Goal: Task Accomplishment & Management: Manage account settings

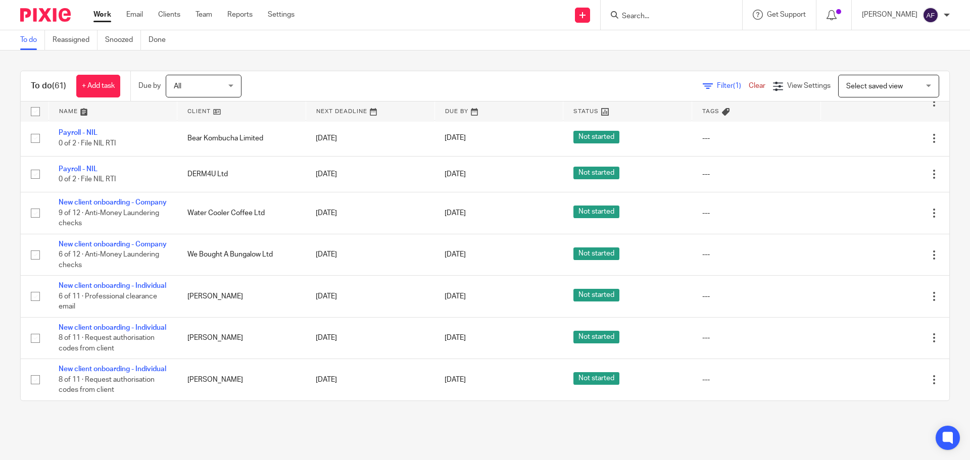
scroll to position [2029, 0]
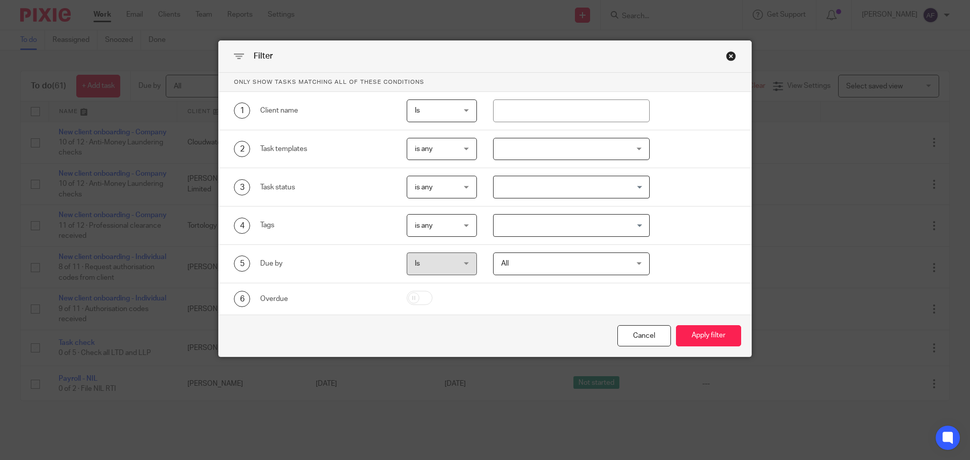
click at [451, 147] on span "is any" at bounding box center [439, 148] width 49 height 21
click at [449, 186] on li "is none" at bounding box center [438, 191] width 70 height 21
click at [530, 156] on div at bounding box center [571, 149] width 157 height 23
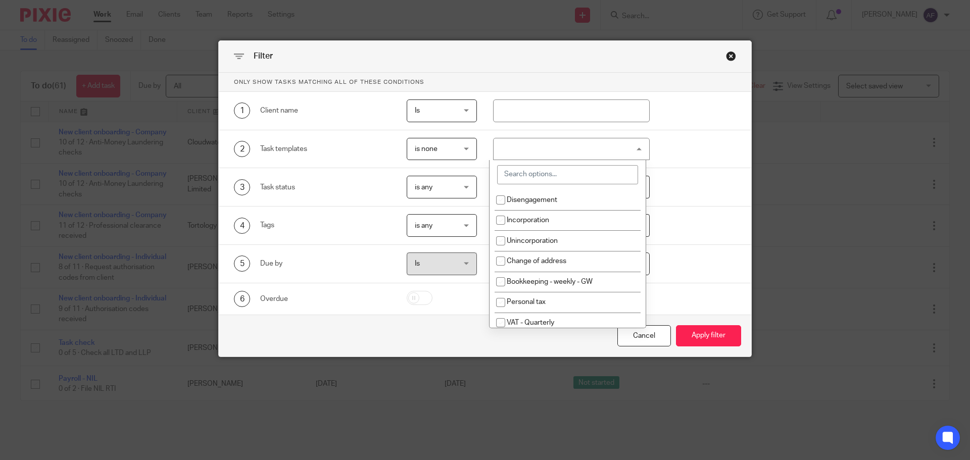
click at [534, 169] on input "search" at bounding box center [567, 174] width 141 height 19
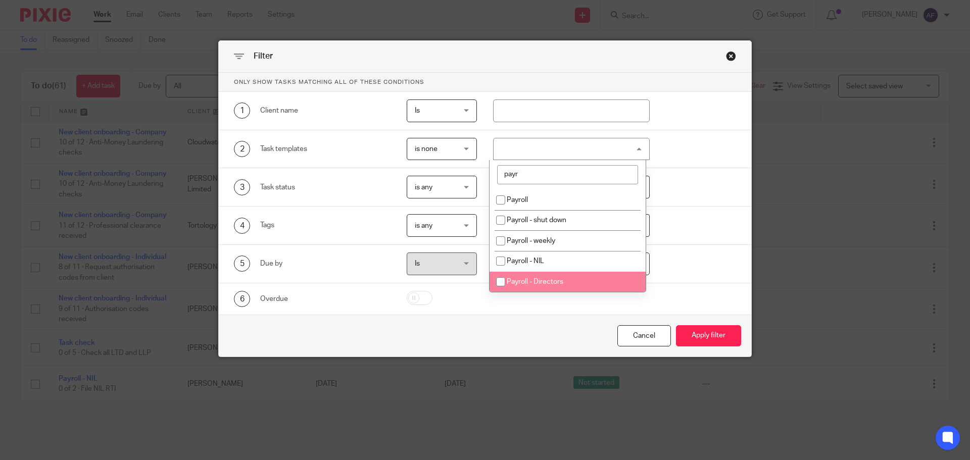
type input "payr"
click at [564, 281] on li "Payroll - Directors" at bounding box center [567, 282] width 156 height 21
checkbox input "true"
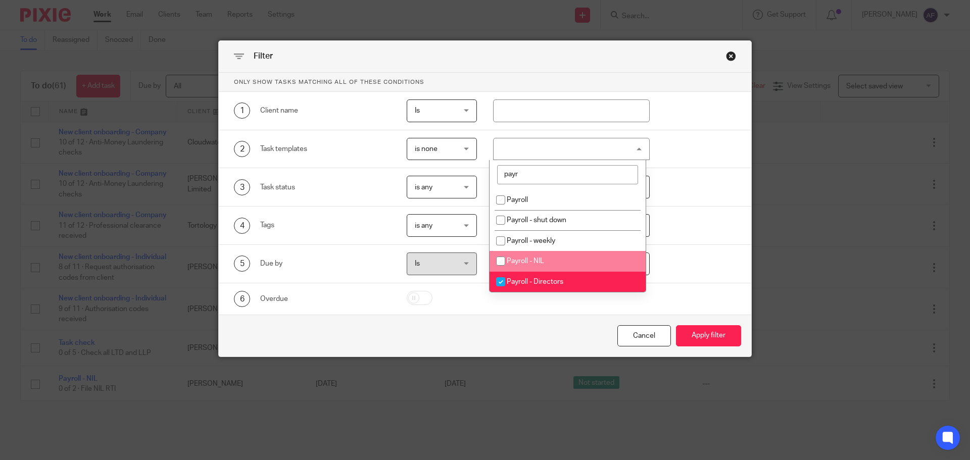
click at [559, 265] on li "Payroll - NIL" at bounding box center [567, 261] width 156 height 21
checkbox input "true"
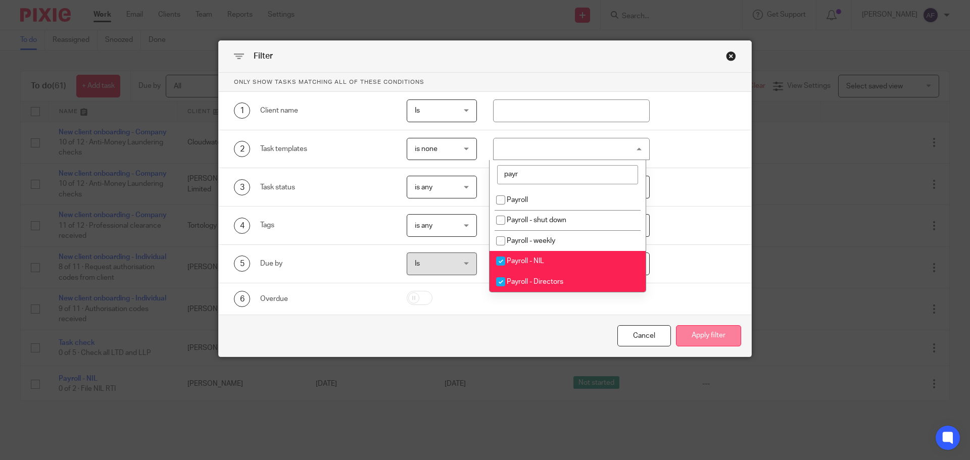
click at [687, 331] on button "Apply filter" at bounding box center [708, 336] width 65 height 22
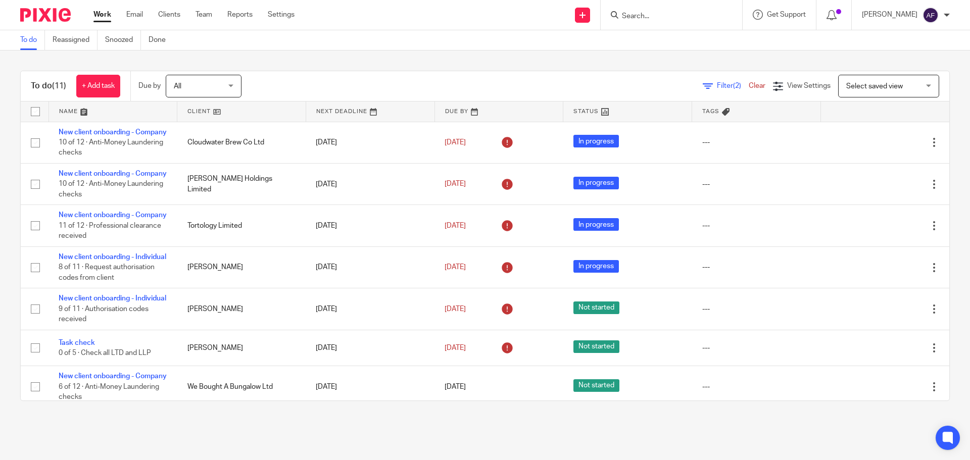
click at [641, 10] on form at bounding box center [675, 15] width 108 height 13
click at [646, 20] on input "Search" at bounding box center [666, 16] width 91 height 9
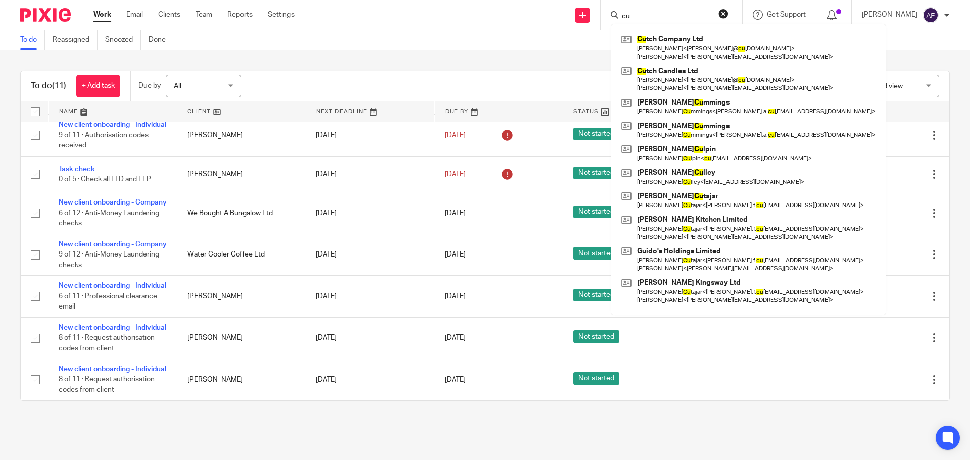
scroll to position [276, 0]
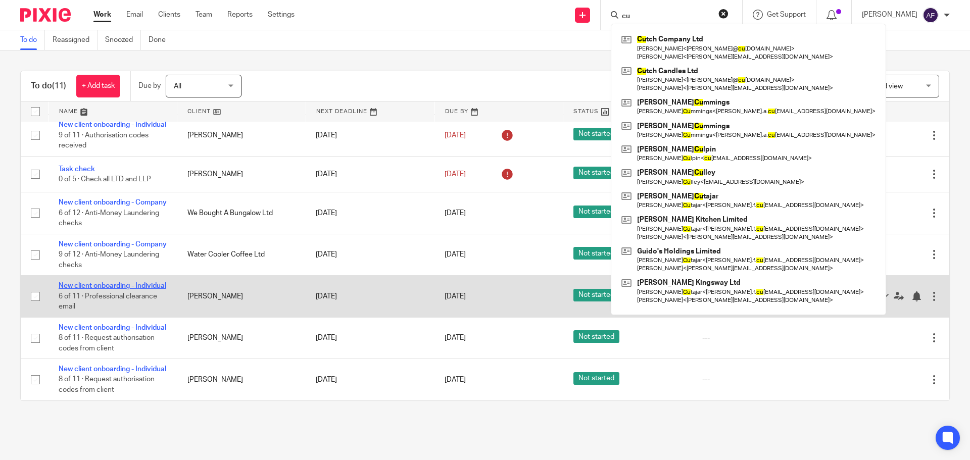
type input "cu"
click at [126, 282] on link "New client onboarding - Individual" at bounding box center [113, 285] width 108 height 7
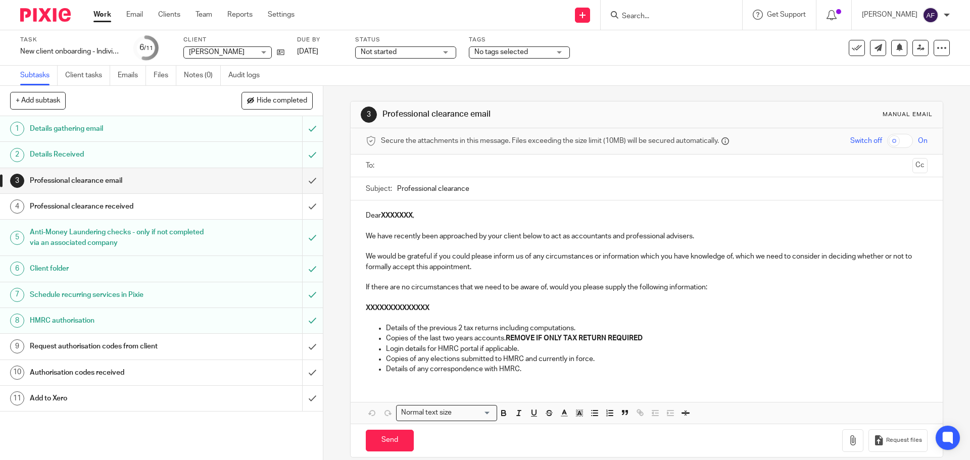
click at [97, 13] on link "Work" at bounding box center [102, 15] width 18 height 10
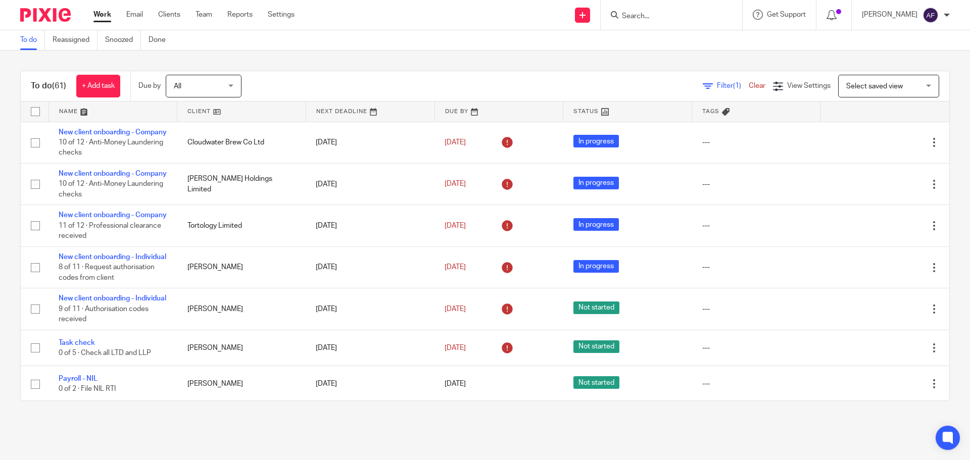
click at [717, 88] on span "Filter (1)" at bounding box center [733, 85] width 32 height 7
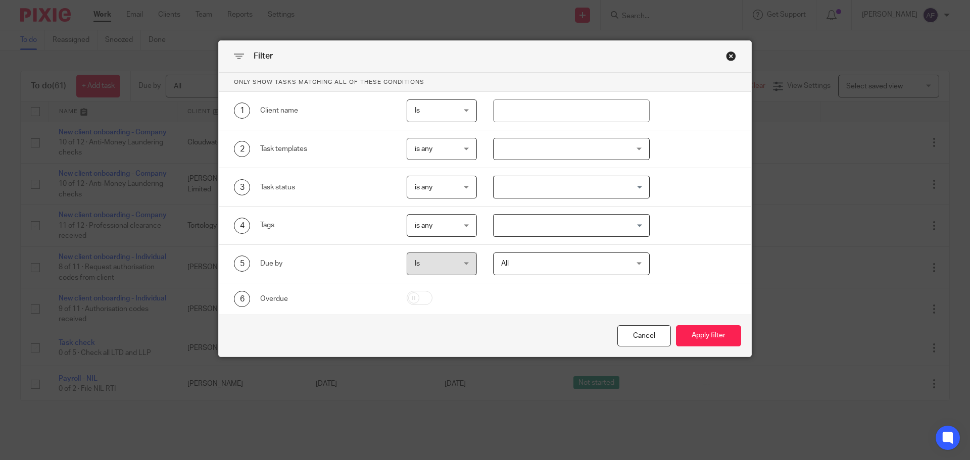
click at [432, 135] on div "2 Task templates is any is any is any is none is_any Disengagement Incorporatio…" at bounding box center [485, 149] width 532 height 38
click at [435, 141] on span "is any" at bounding box center [439, 148] width 49 height 21
click at [438, 192] on li "is none" at bounding box center [438, 191] width 70 height 21
click at [493, 143] on div at bounding box center [571, 149] width 157 height 23
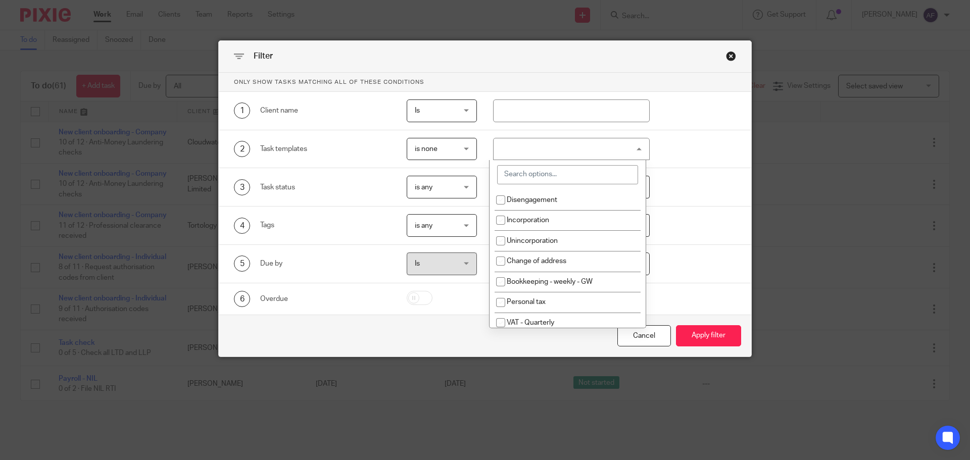
click at [535, 180] on input "search" at bounding box center [567, 174] width 141 height 19
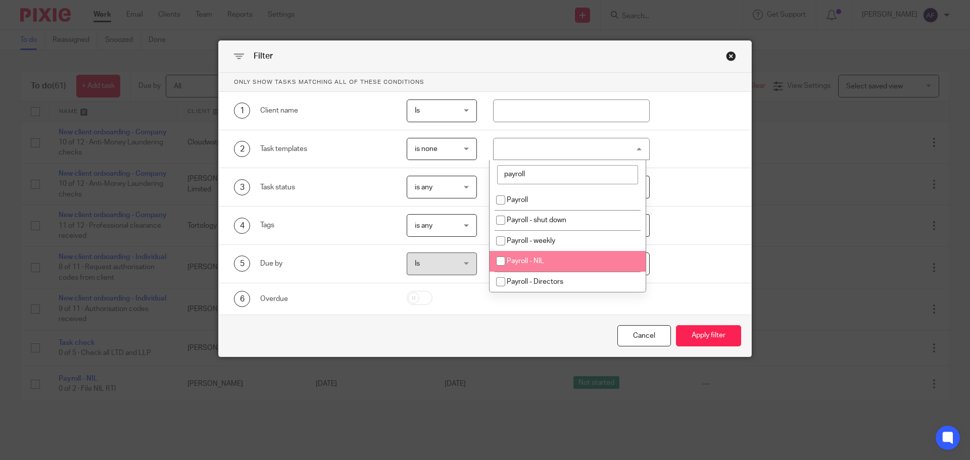
type input "payroll"
click at [543, 266] on li "Payroll - NIL" at bounding box center [567, 261] width 156 height 21
checkbox input "true"
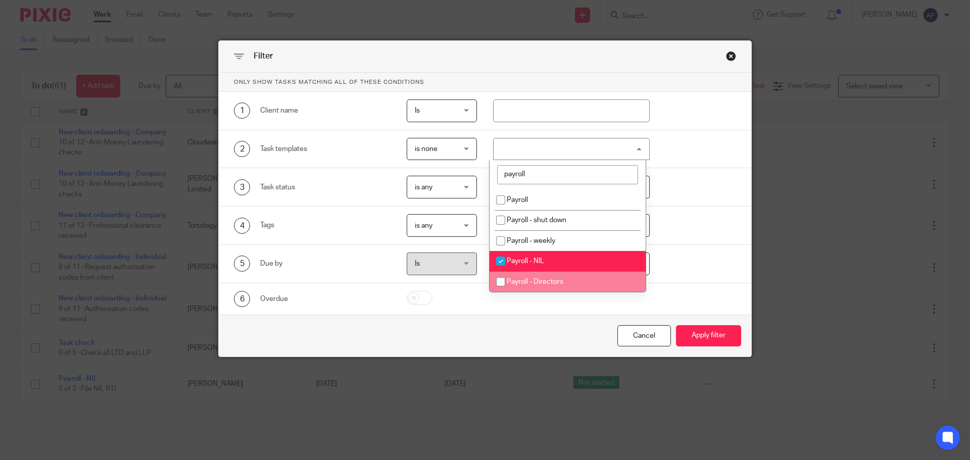
click at [547, 272] on li "Payroll - Directors" at bounding box center [567, 282] width 156 height 21
checkbox input "true"
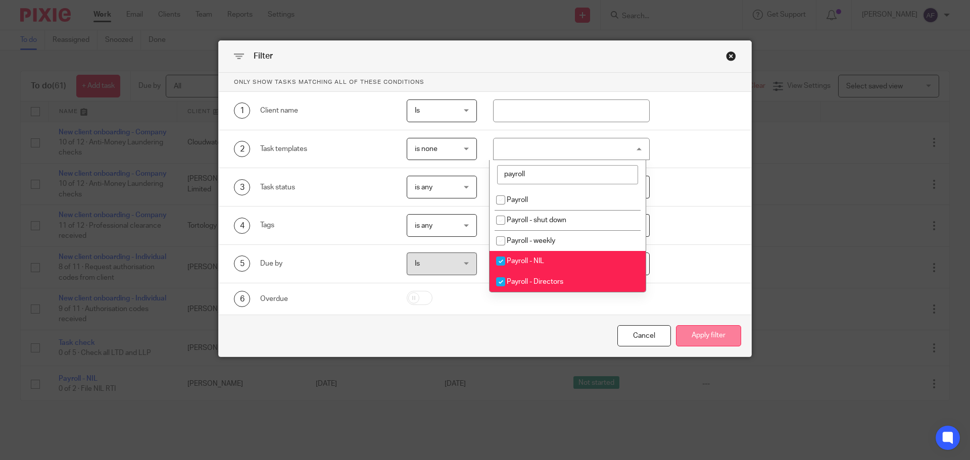
click at [715, 341] on button "Apply filter" at bounding box center [708, 336] width 65 height 22
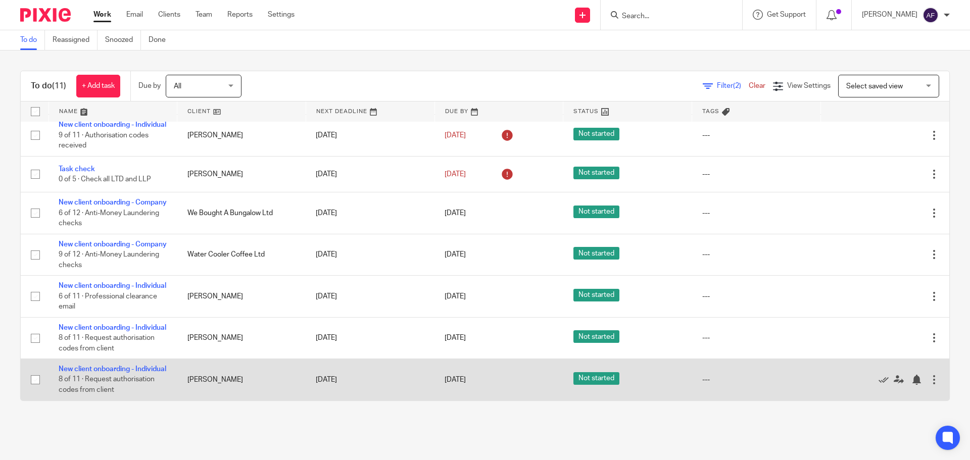
scroll to position [226, 0]
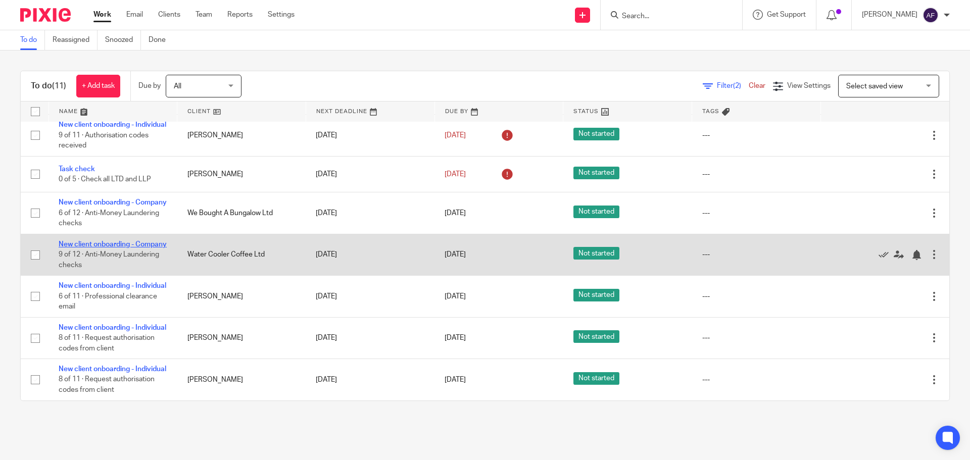
click at [109, 248] on link "New client onboarding - Company" at bounding box center [113, 244] width 108 height 7
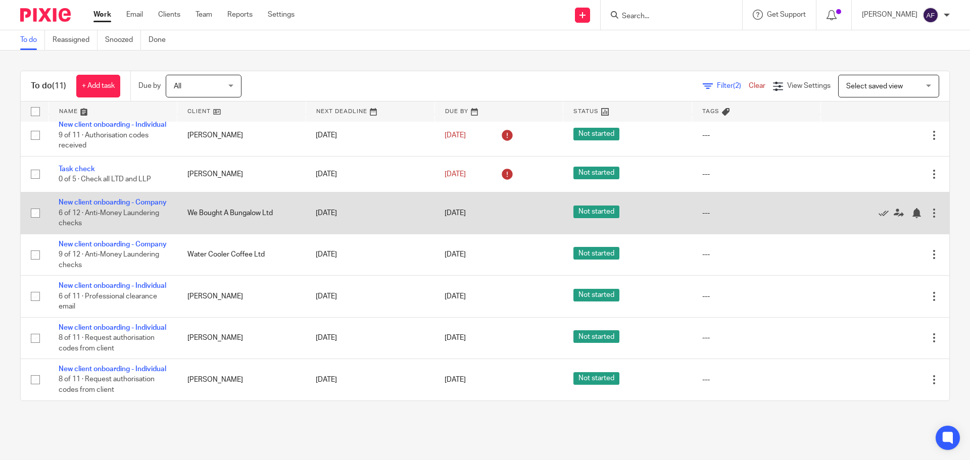
scroll to position [175, 0]
click at [125, 206] on link "New client onboarding - Company" at bounding box center [113, 202] width 108 height 7
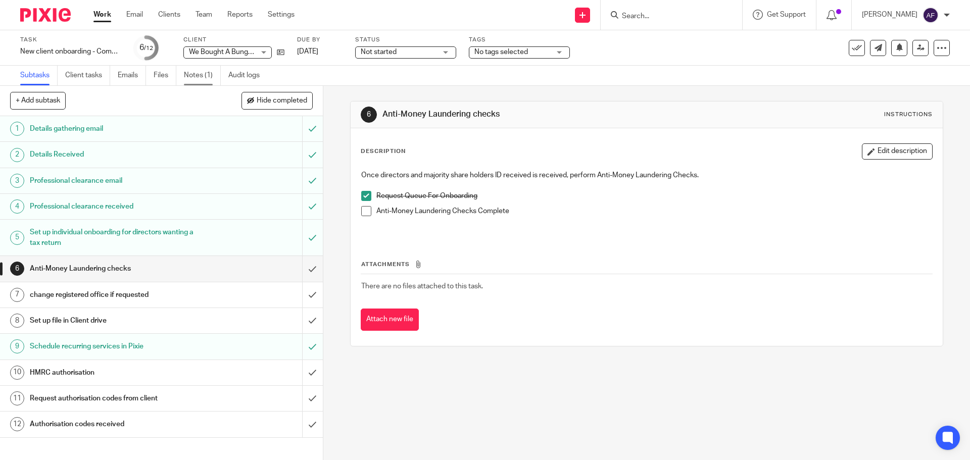
click at [187, 76] on link "Notes (1)" at bounding box center [202, 76] width 37 height 20
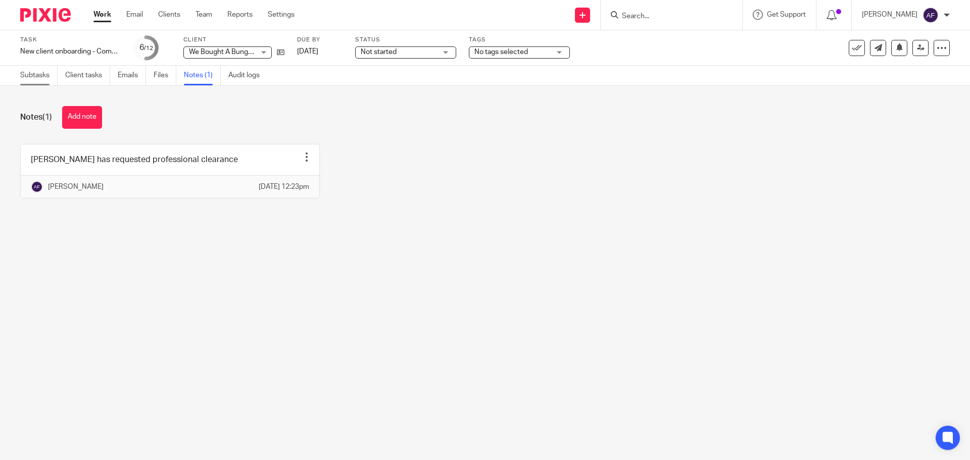
click at [33, 77] on link "Subtasks" at bounding box center [38, 76] width 37 height 20
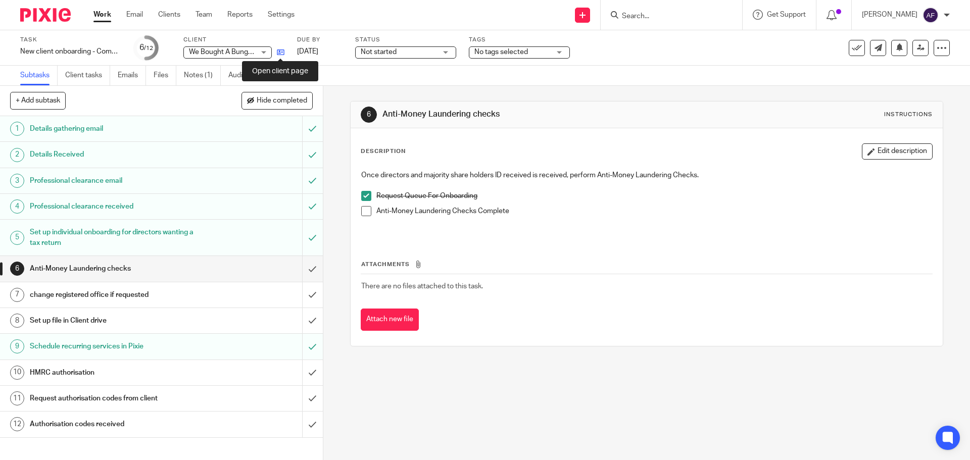
click at [281, 51] on icon at bounding box center [281, 52] width 8 height 8
click at [306, 302] on input "submit" at bounding box center [161, 294] width 323 height 25
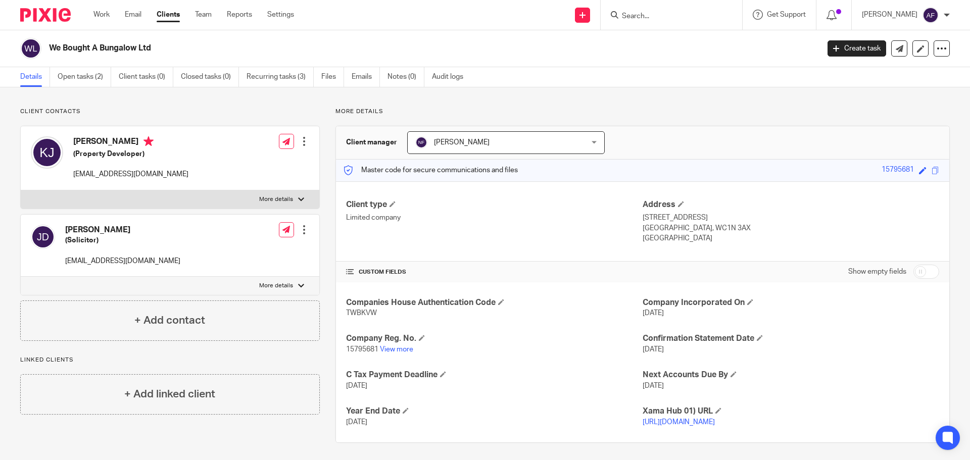
drag, startPoint x: 703, startPoint y: 241, endPoint x: 637, endPoint y: 218, distance: 70.1
click at [642, 218] on div "Address [STREET_ADDRESS] [GEOGRAPHIC_DATA], WC1N 3AX [GEOGRAPHIC_DATA]" at bounding box center [790, 221] width 296 height 44
copy div "[STREET_ADDRESS]"
click at [667, 426] on link "[URL][DOMAIN_NAME]" at bounding box center [678, 422] width 72 height 7
click at [678, 203] on span at bounding box center [681, 204] width 6 height 6
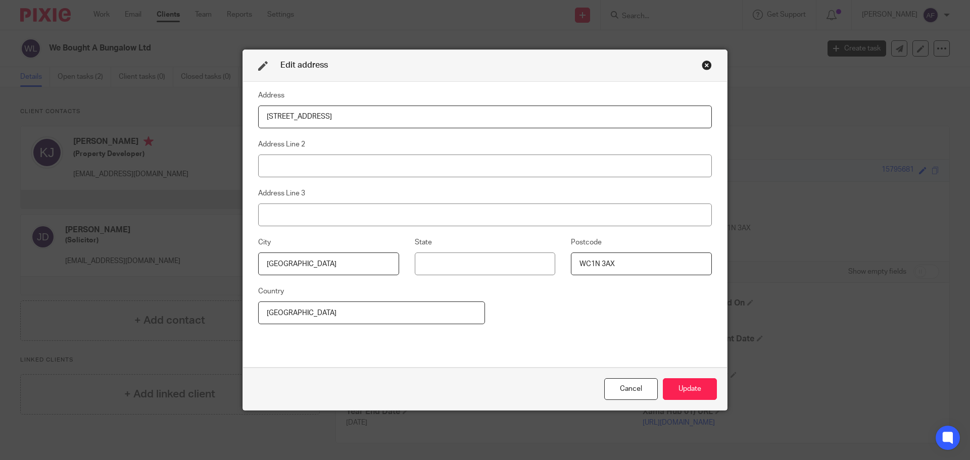
click at [364, 117] on input "[STREET_ADDRESS]" at bounding box center [484, 117] width 453 height 23
click at [364, 117] on input "27 Old Gloucester Street" at bounding box center [484, 117] width 453 height 23
type input "179 Park Lane"
type input "Poynton"
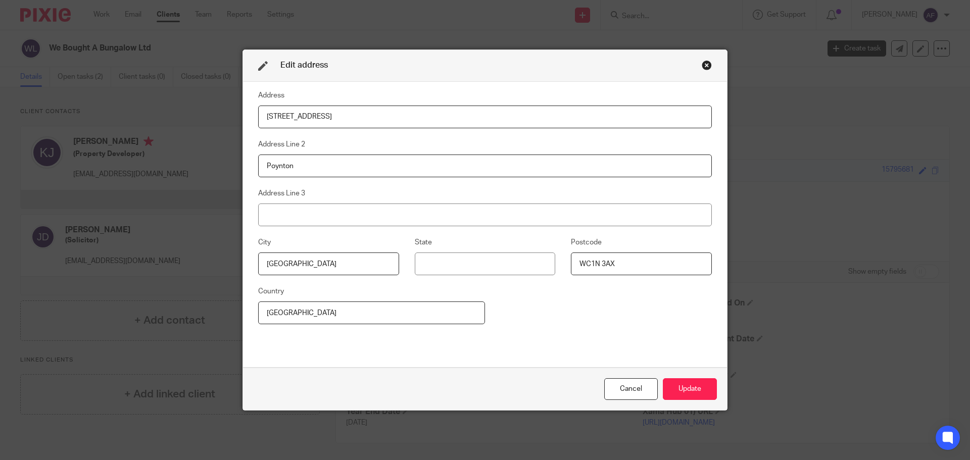
type input "Cheshire"
type input "SK12 1RH"
click at [690, 385] on button "Update" at bounding box center [690, 389] width 54 height 22
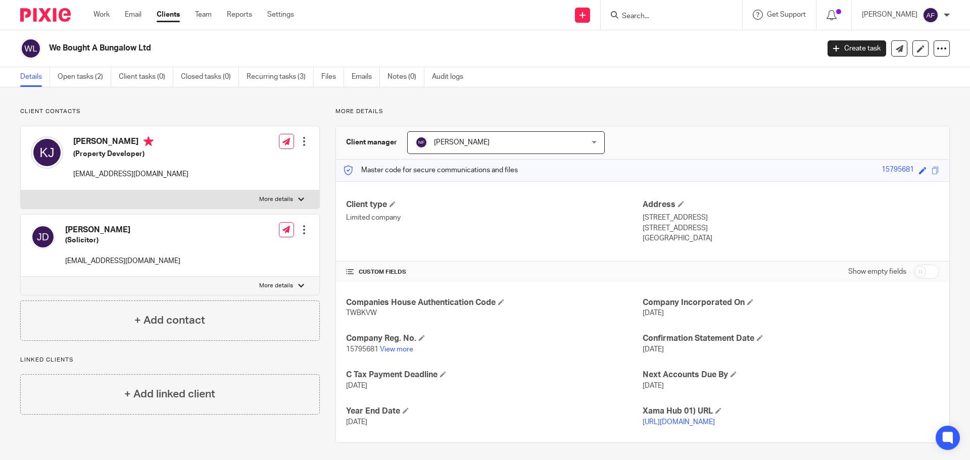
click at [109, 50] on h2 "We Bought A Bungalow Ltd" at bounding box center [354, 48] width 611 height 11
copy main "We Bought A Bungalow Ltd Create task Update from Companies House Export data Me…"
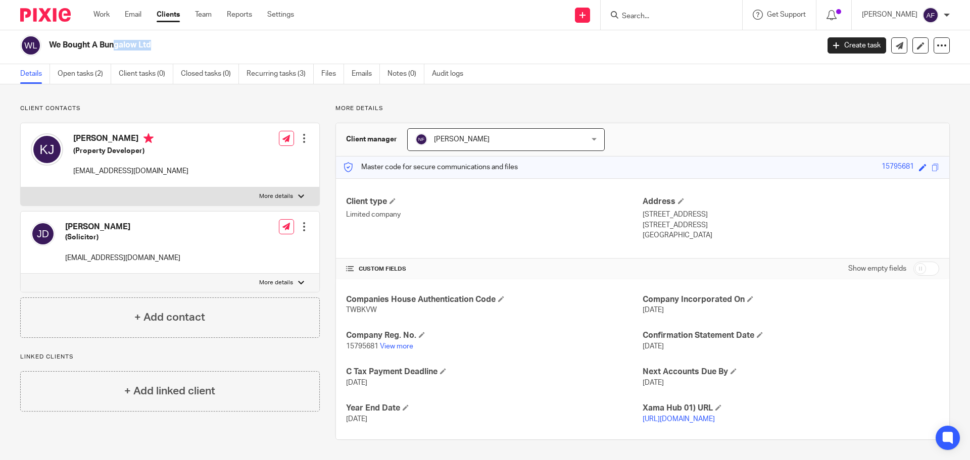
scroll to position [13, 0]
click at [448, 225] on div "Client type Limited company" at bounding box center [494, 218] width 296 height 44
click at [265, 64] on link "Recurring tasks (3)" at bounding box center [279, 74] width 67 height 20
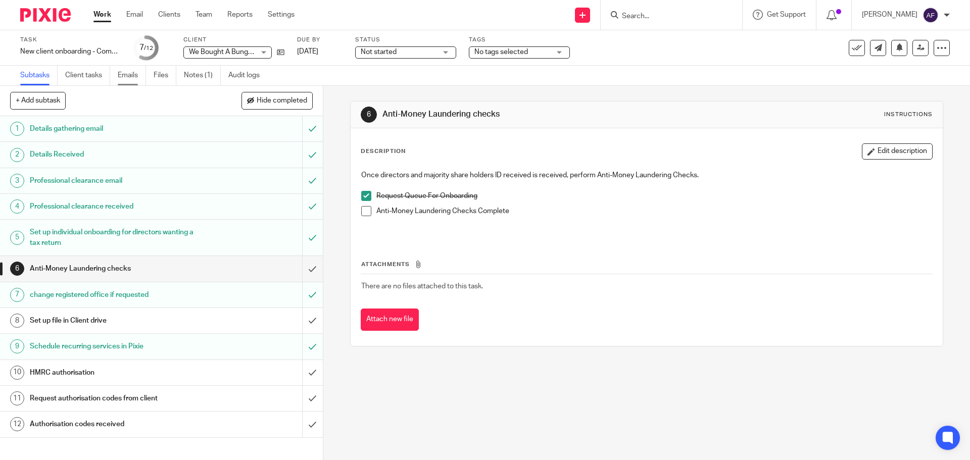
click at [126, 77] on link "Emails" at bounding box center [132, 76] width 28 height 20
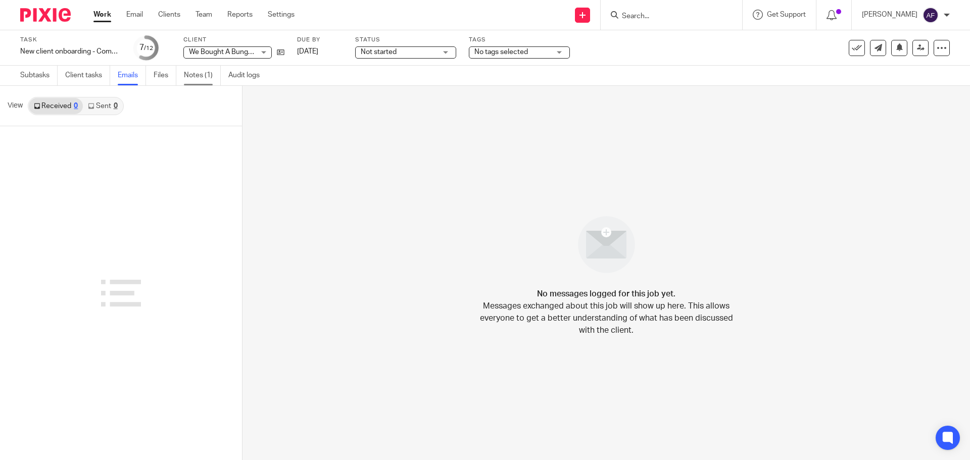
click at [203, 71] on link "Notes (1)" at bounding box center [202, 76] width 37 height 20
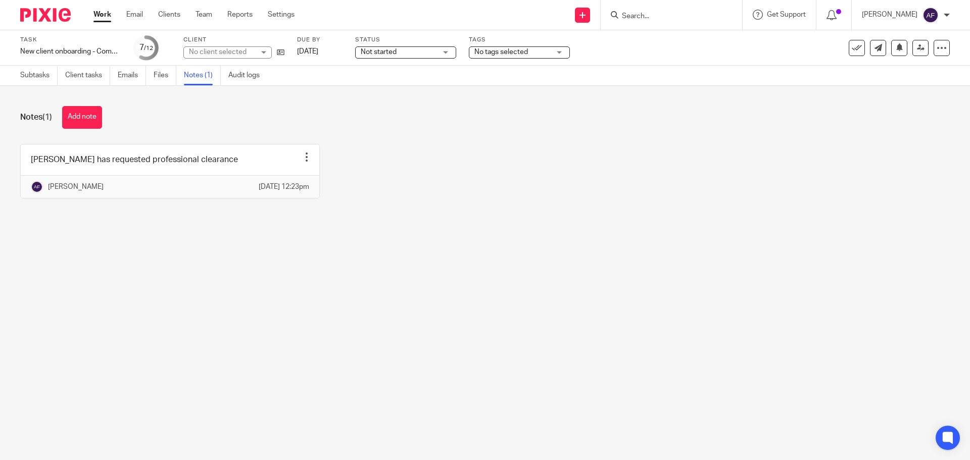
click at [95, 116] on button "Add note" at bounding box center [82, 117] width 40 height 23
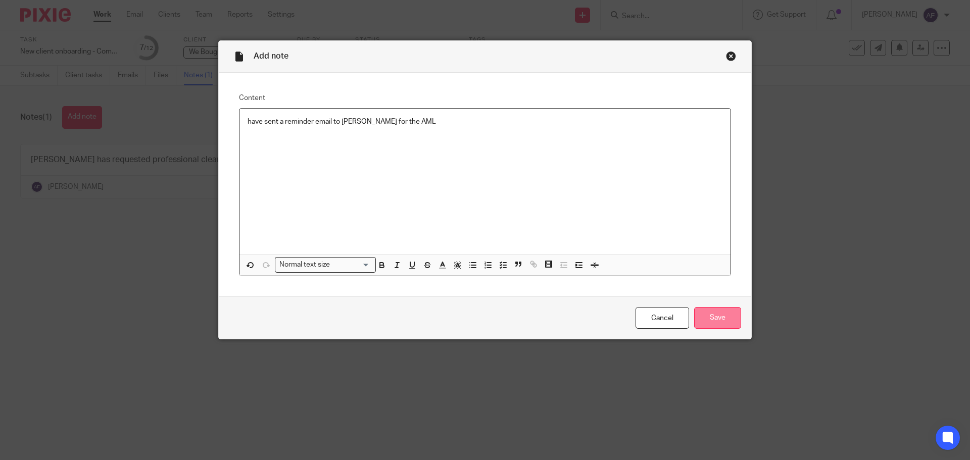
click at [726, 321] on input "Save" at bounding box center [717, 318] width 47 height 22
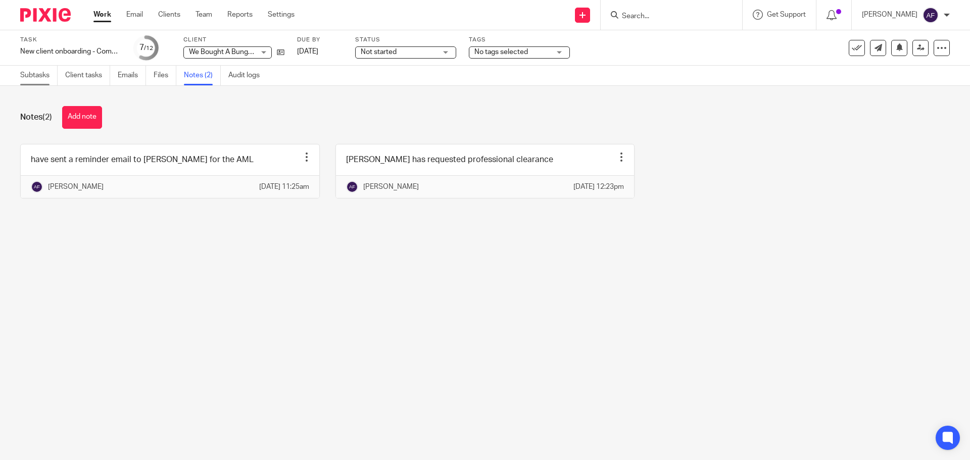
click at [25, 70] on link "Subtasks" at bounding box center [38, 76] width 37 height 20
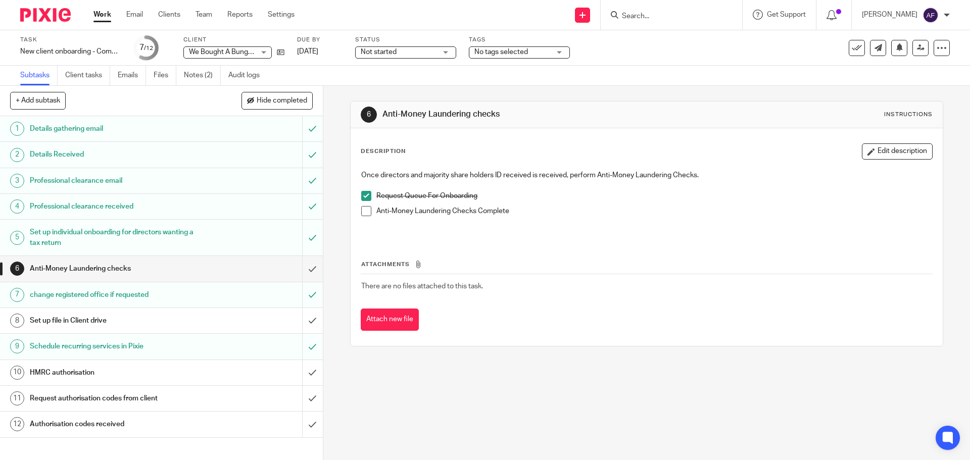
click at [102, 16] on link "Work" at bounding box center [102, 15] width 18 height 10
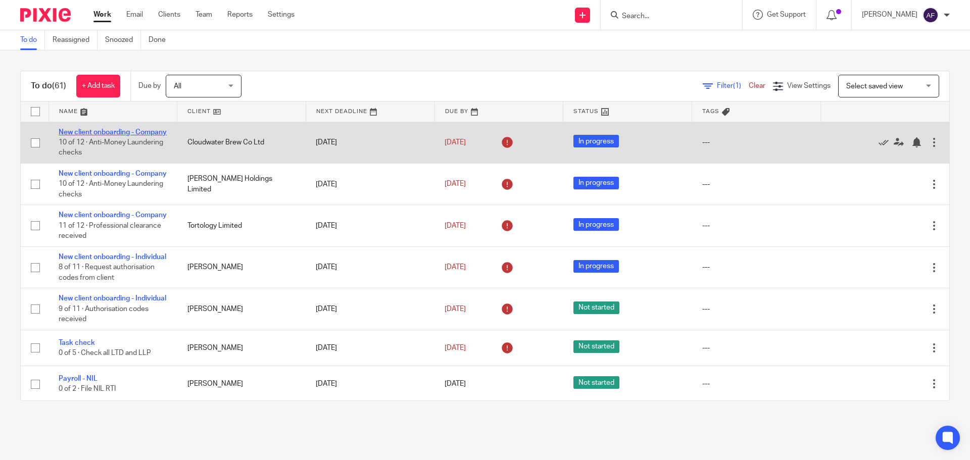
click at [126, 133] on link "New client onboarding - Company" at bounding box center [113, 132] width 108 height 7
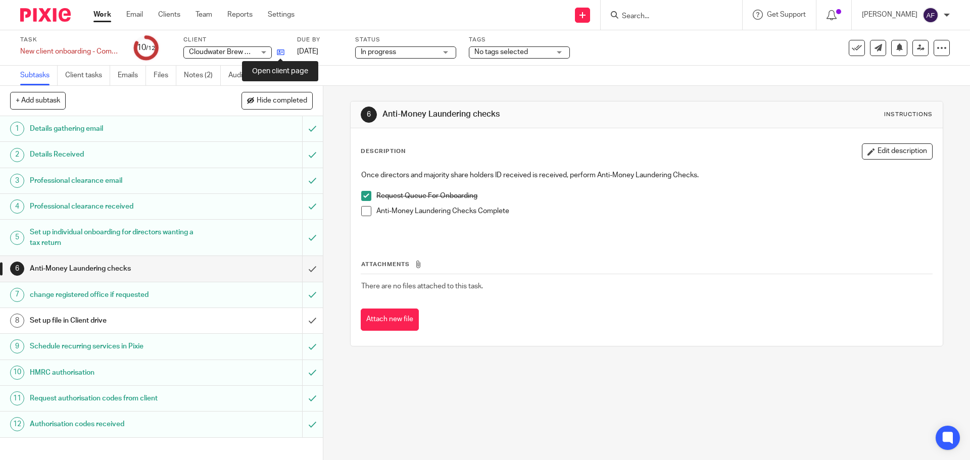
click at [282, 51] on icon at bounding box center [281, 52] width 8 height 8
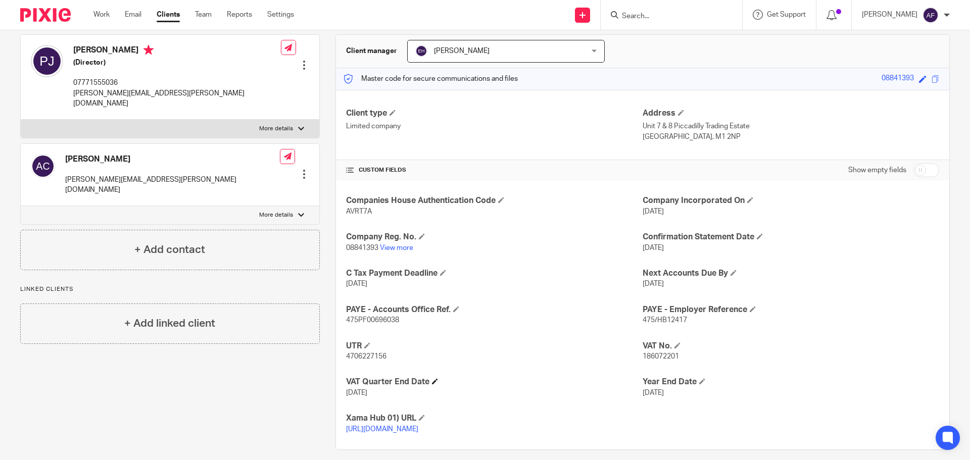
scroll to position [101, 0]
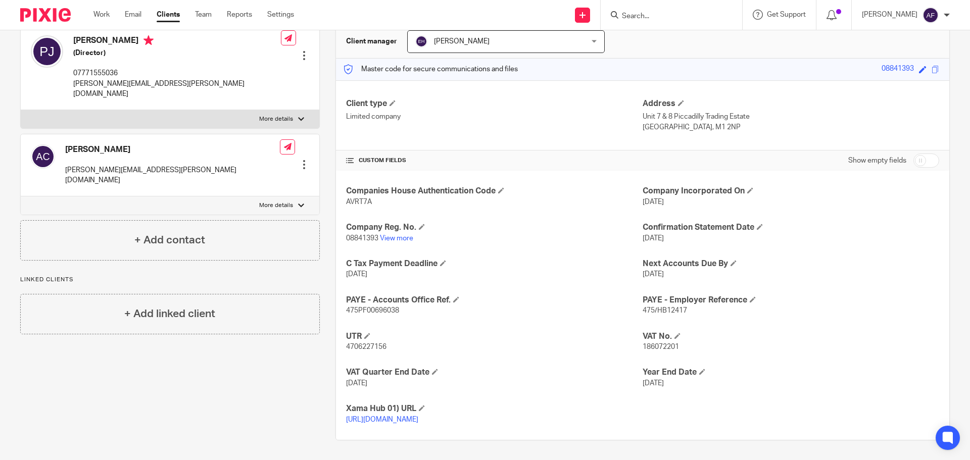
click at [418, 420] on link "[URL][DOMAIN_NAME]" at bounding box center [382, 419] width 72 height 7
click at [641, 11] on form at bounding box center [675, 15] width 108 height 13
click at [687, 12] on input "Search" at bounding box center [666, 16] width 91 height 9
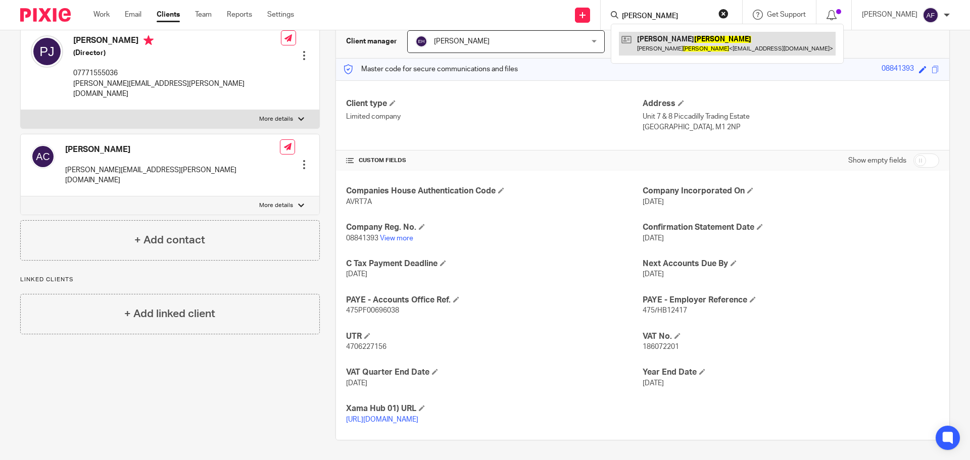
type input "hicks"
click at [717, 46] on link at bounding box center [727, 43] width 217 height 23
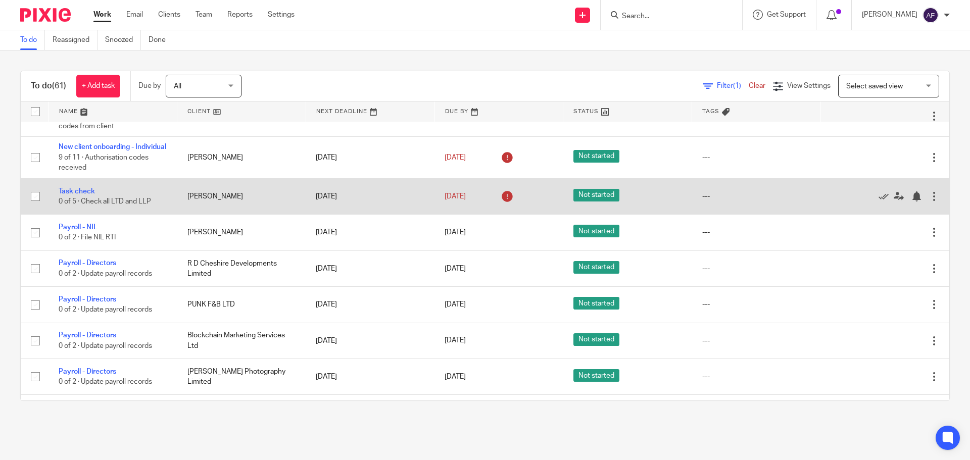
scroll to position [202, 0]
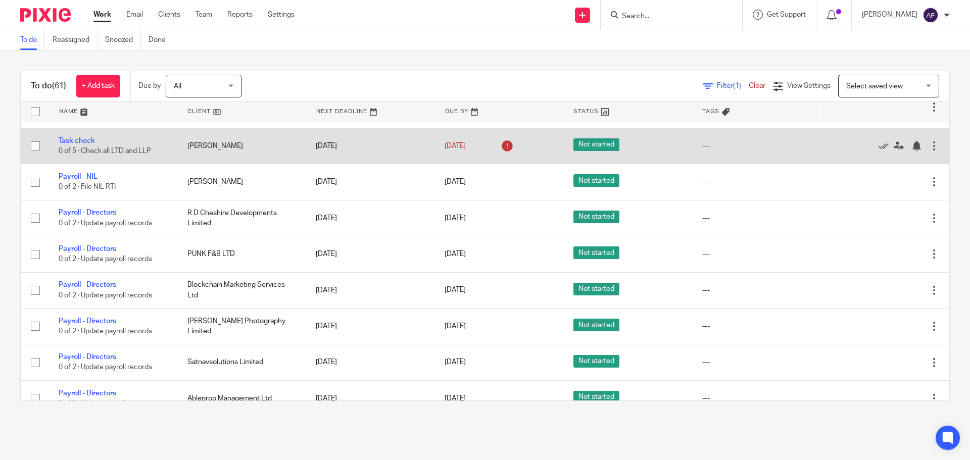
click at [76, 164] on td "Task check 0 of 5 · Check all LTD and LLP" at bounding box center [112, 146] width 129 height 36
click at [78, 144] on link "Task check" at bounding box center [77, 140] width 36 height 7
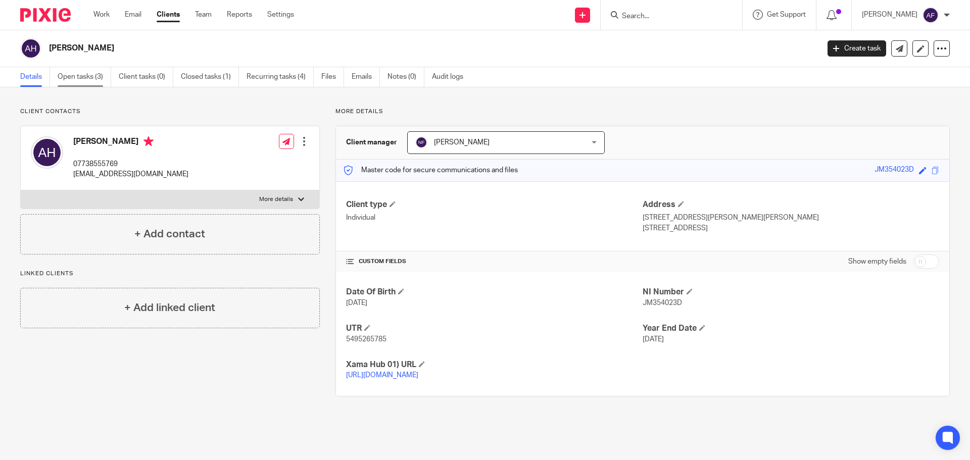
click at [77, 78] on link "Open tasks (3)" at bounding box center [85, 77] width 54 height 20
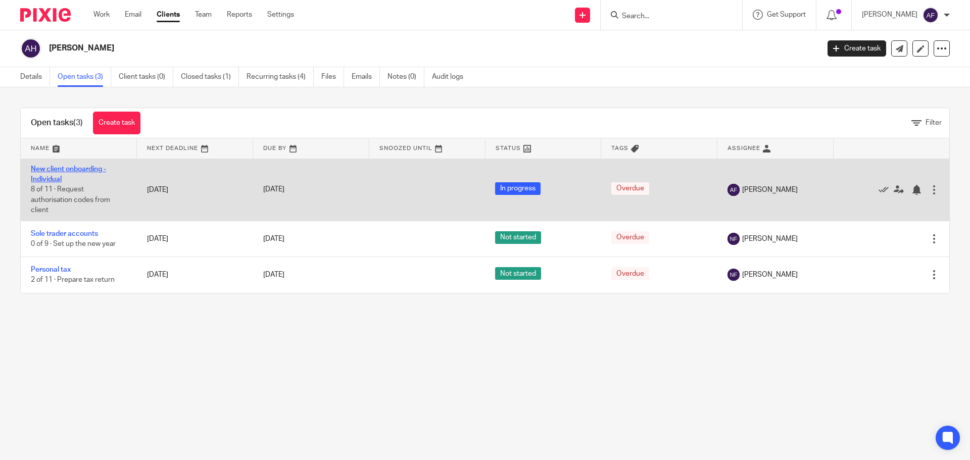
click at [76, 167] on link "New client onboarding - Individual" at bounding box center [68, 174] width 75 height 17
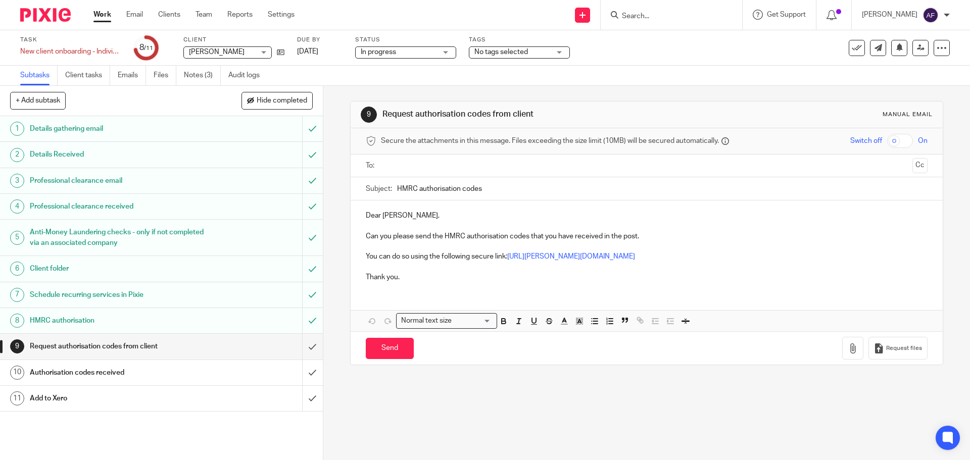
click at [403, 165] on input "text" at bounding box center [645, 166] width 523 height 12
click at [373, 359] on input "Send" at bounding box center [390, 351] width 48 height 22
type input "Sent"
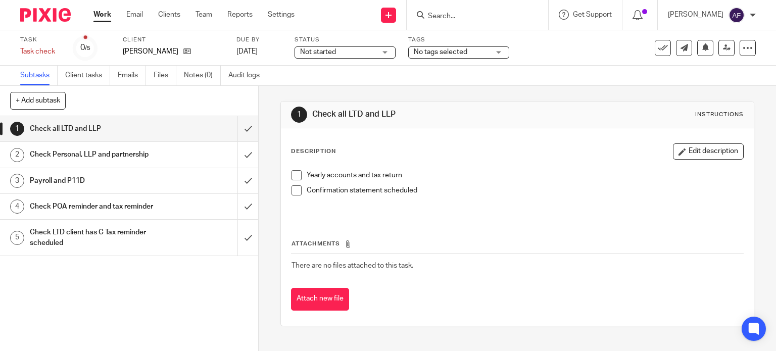
click at [475, 27] on div at bounding box center [477, 15] width 141 height 30
click at [457, 17] on input "Search" at bounding box center [472, 16] width 91 height 9
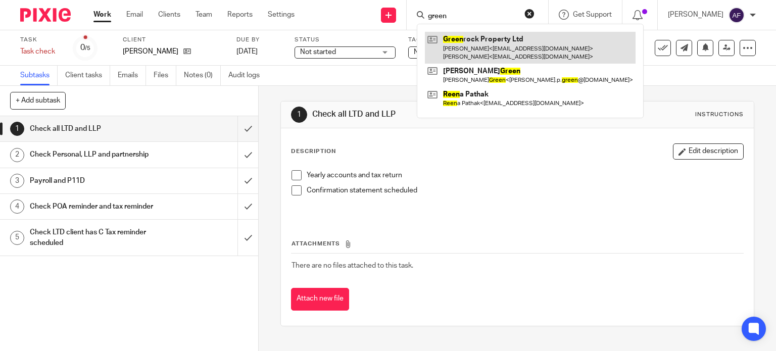
type input "green"
click at [475, 46] on link at bounding box center [530, 47] width 211 height 31
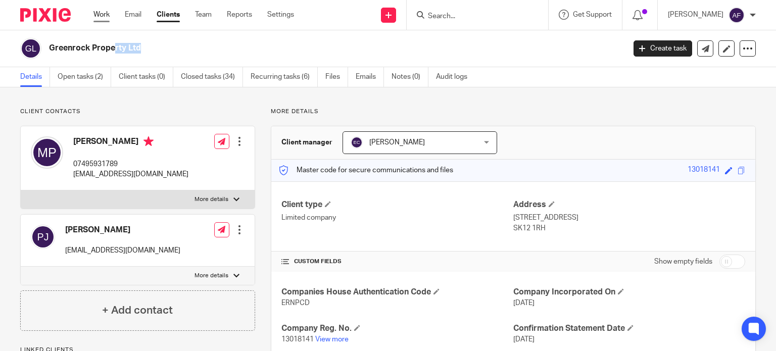
click at [105, 16] on link "Work" at bounding box center [101, 15] width 16 height 10
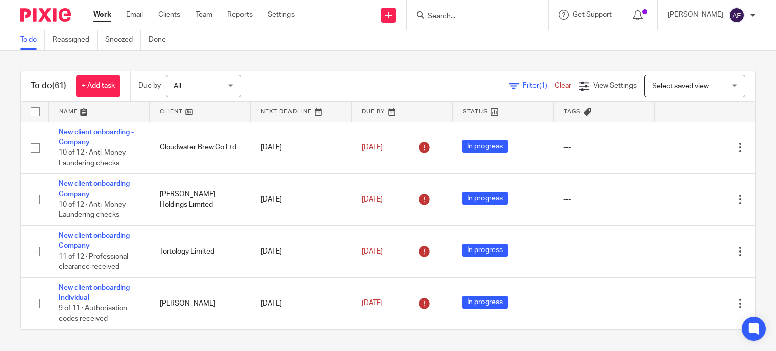
scroll to position [151, 0]
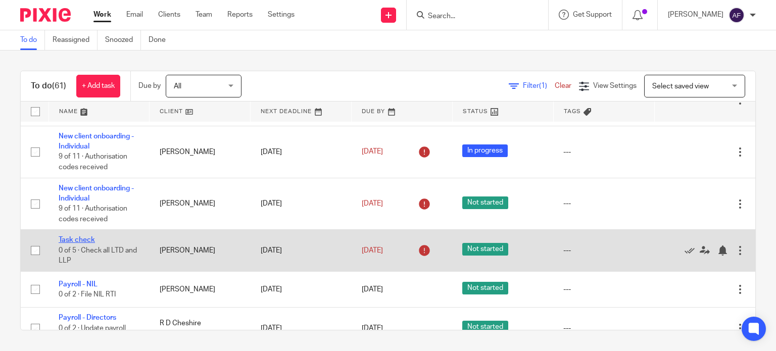
click at [79, 240] on link "Task check" at bounding box center [77, 239] width 36 height 7
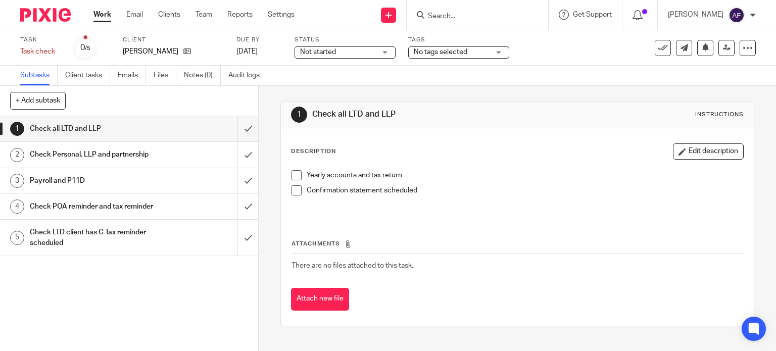
click at [295, 178] on span at bounding box center [296, 175] width 10 height 10
click at [294, 194] on span at bounding box center [296, 190] width 10 height 10
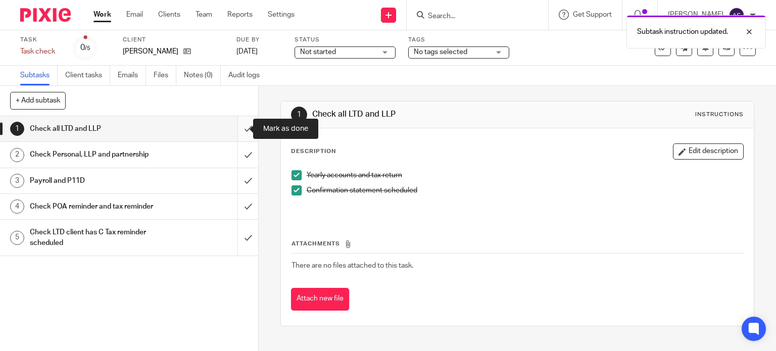
click at [240, 129] on input "submit" at bounding box center [129, 128] width 258 height 25
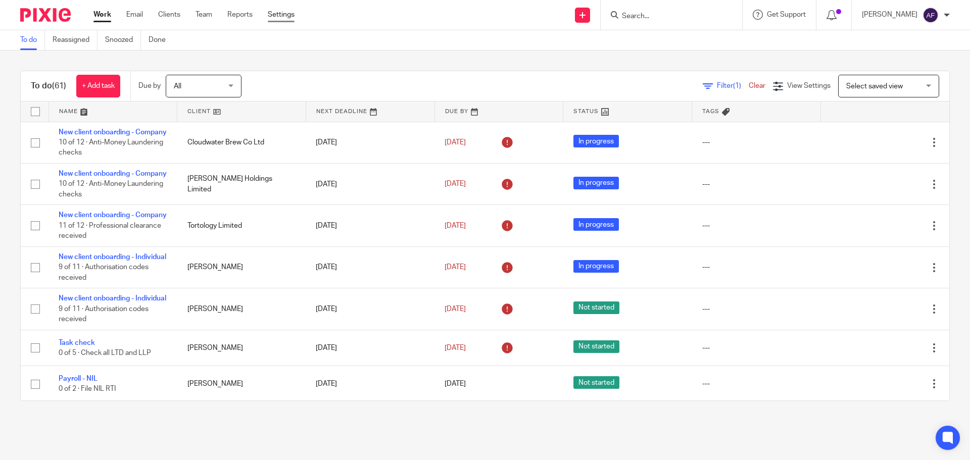
click at [281, 13] on link "Settings" at bounding box center [281, 15] width 27 height 10
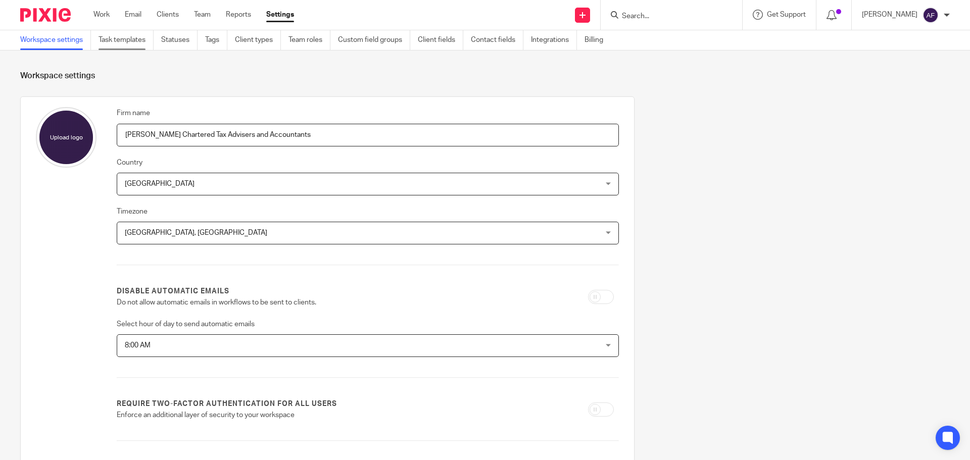
click at [118, 40] on link "Task templates" at bounding box center [125, 40] width 55 height 20
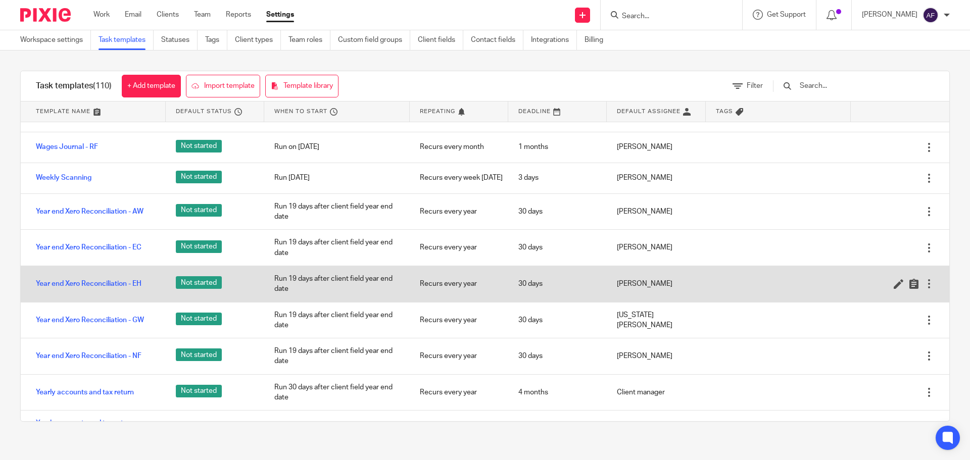
scroll to position [3346, 0]
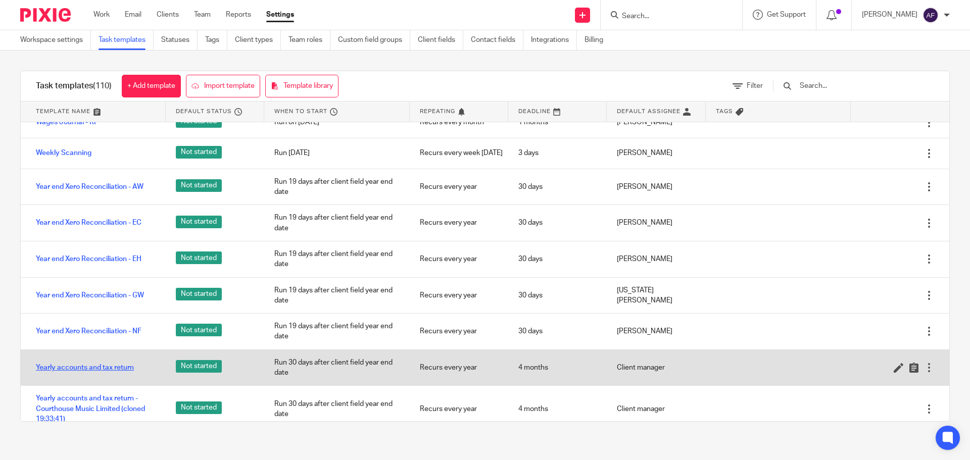
click at [106, 363] on link "Yearly accounts and tax return" at bounding box center [85, 368] width 98 height 10
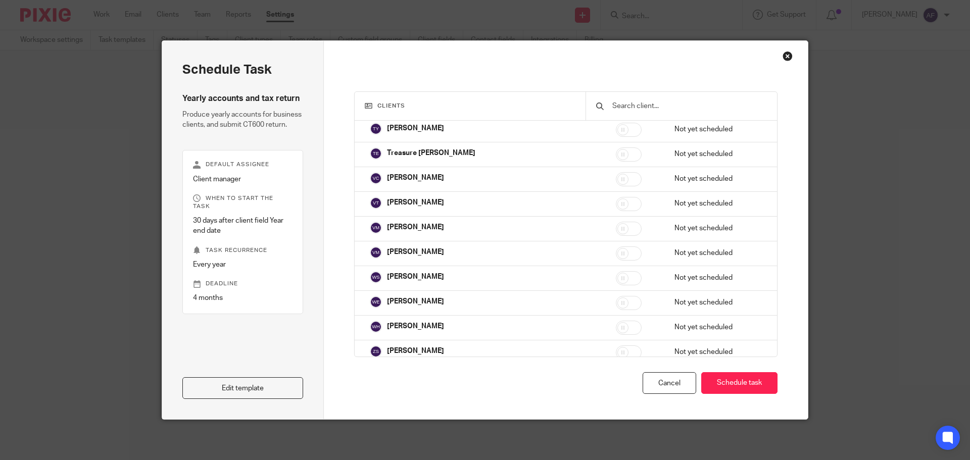
scroll to position [13340, 0]
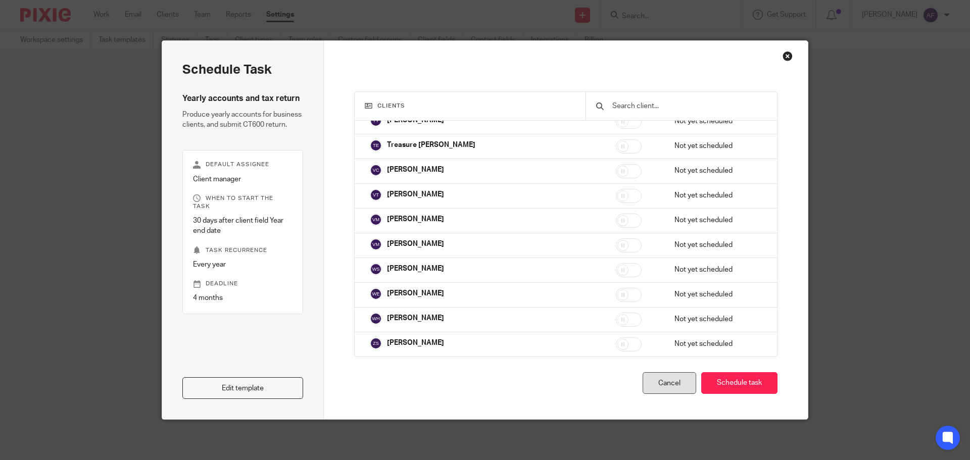
click at [681, 379] on div "Cancel" at bounding box center [669, 383] width 54 height 22
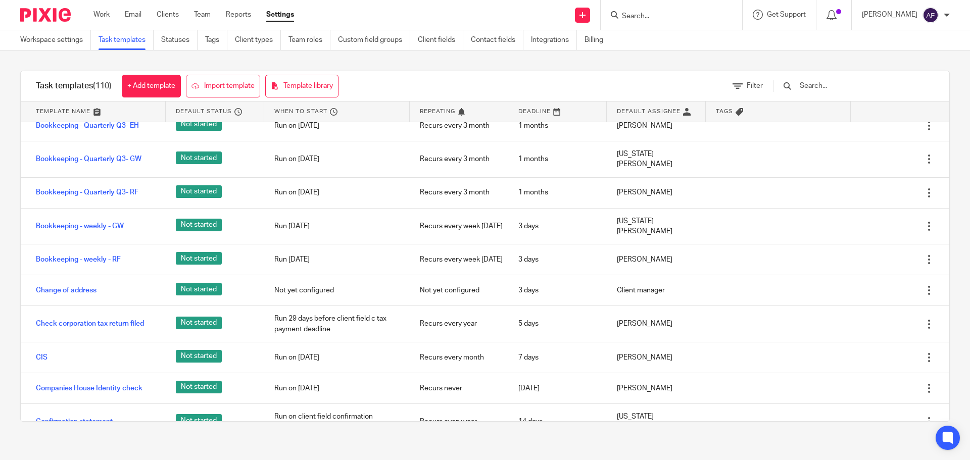
scroll to position [1363, 0]
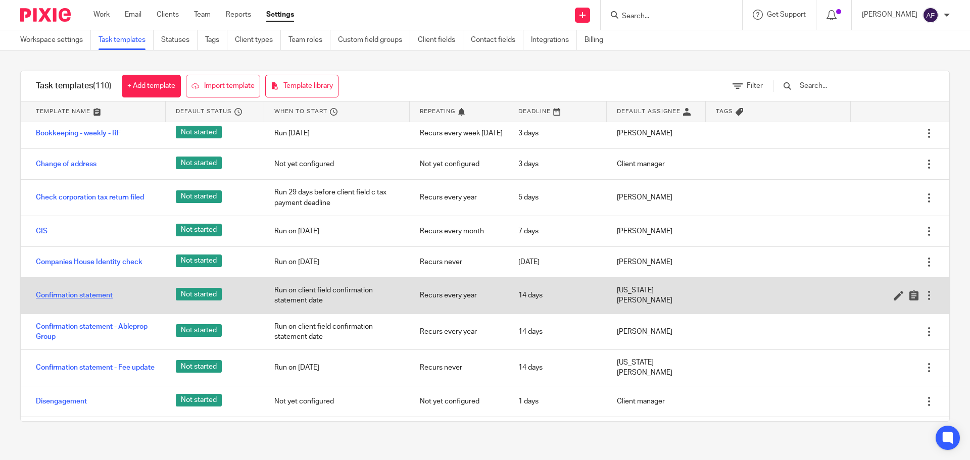
click at [80, 290] on link "Confirmation statement" at bounding box center [74, 295] width 77 height 10
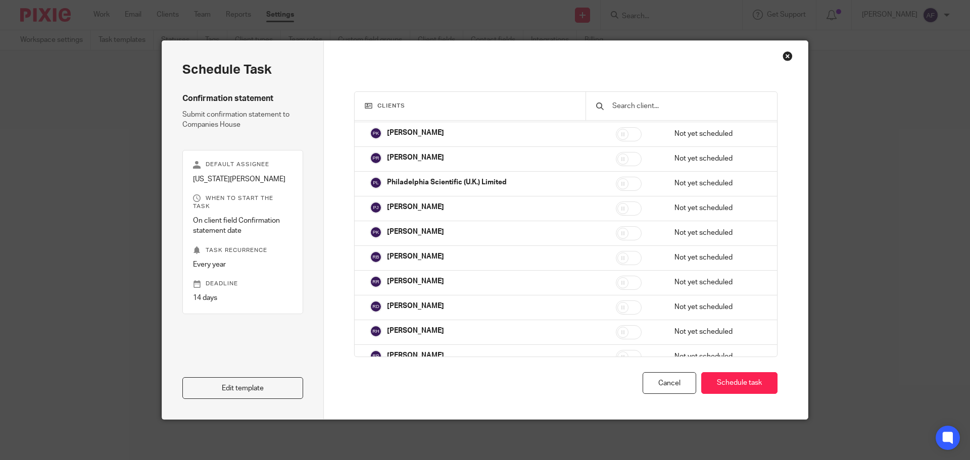
scroll to position [11514, 0]
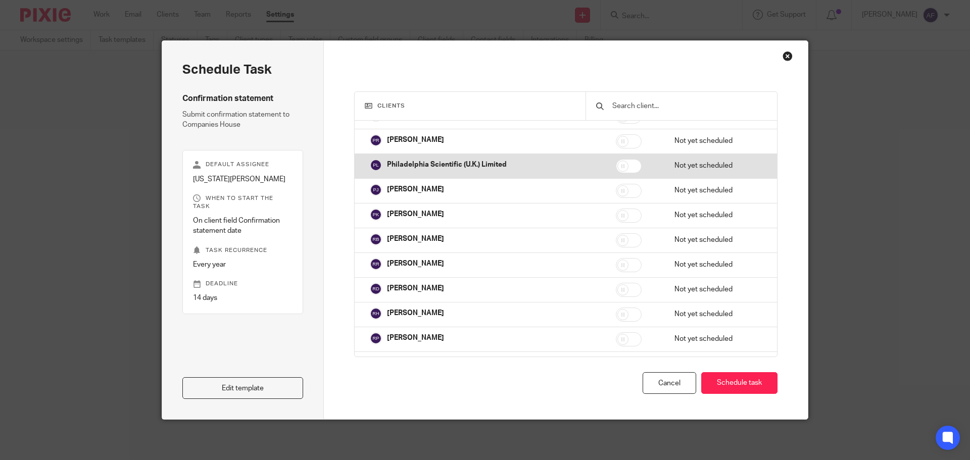
click at [616, 164] on input "checkbox" at bounding box center [629, 166] width 26 height 14
checkbox input "true"
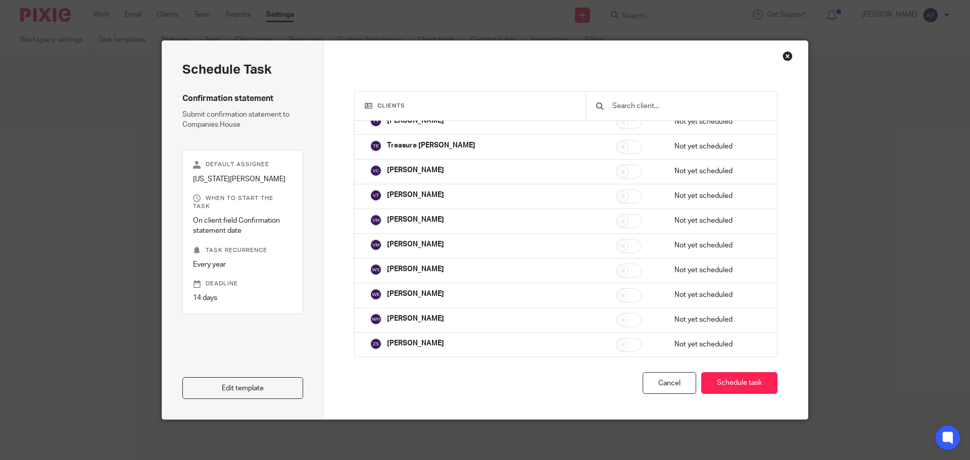
scroll to position [13340, 0]
click at [725, 386] on button "Schedule task" at bounding box center [739, 383] width 76 height 22
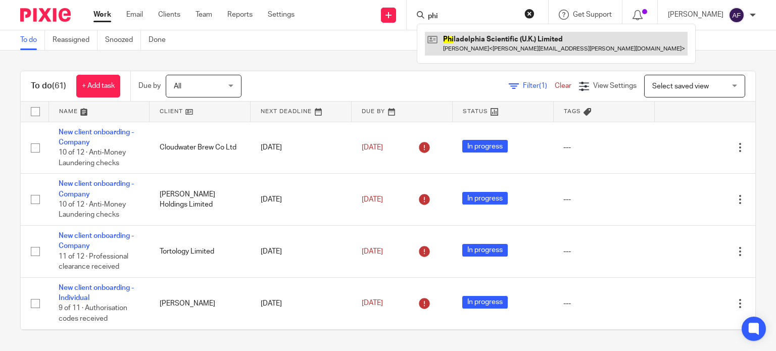
type input "phi"
click at [471, 40] on link at bounding box center [556, 43] width 263 height 23
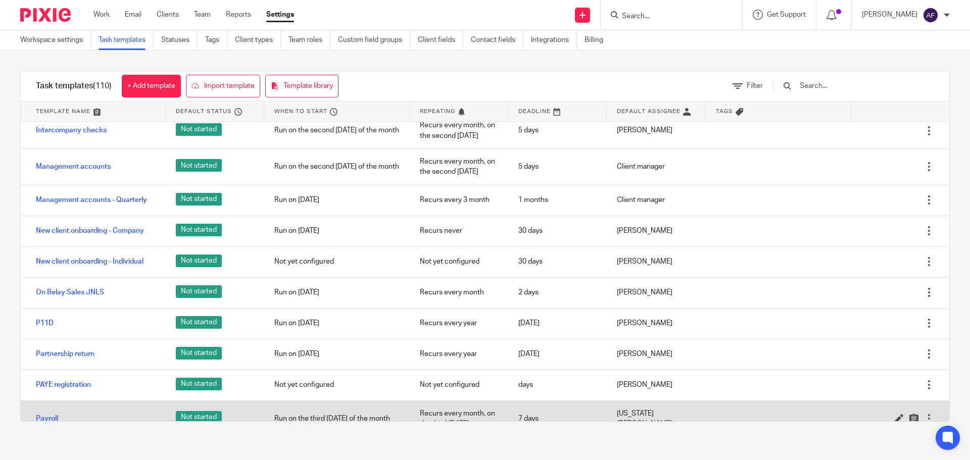
scroll to position [2272, 0]
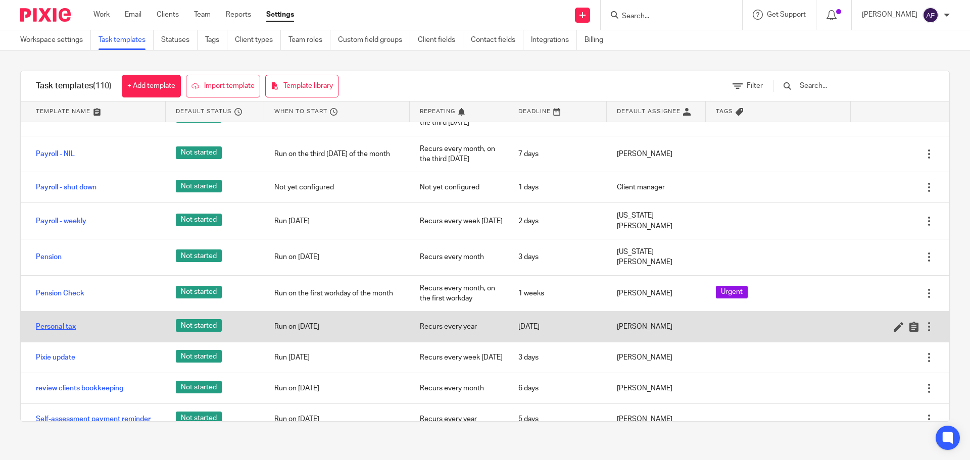
click at [76, 322] on link "Personal tax" at bounding box center [56, 327] width 40 height 10
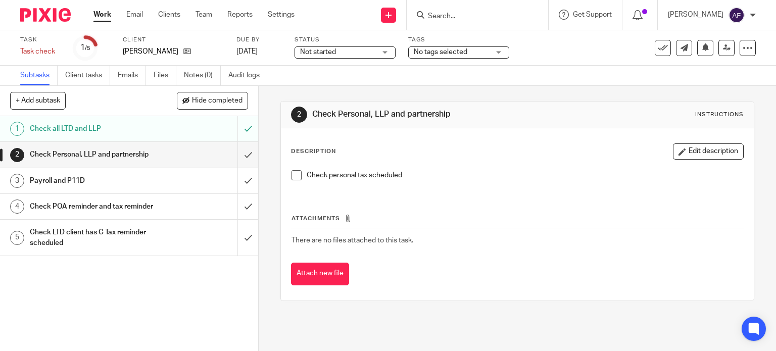
click at [449, 15] on input "Search" at bounding box center [472, 16] width 91 height 9
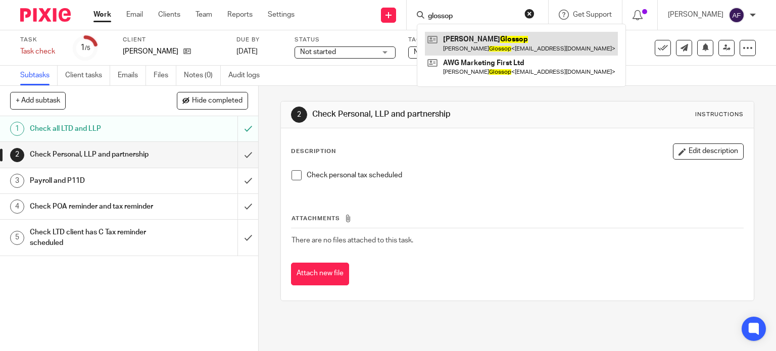
type input "glossop"
click at [475, 42] on link at bounding box center [521, 43] width 193 height 23
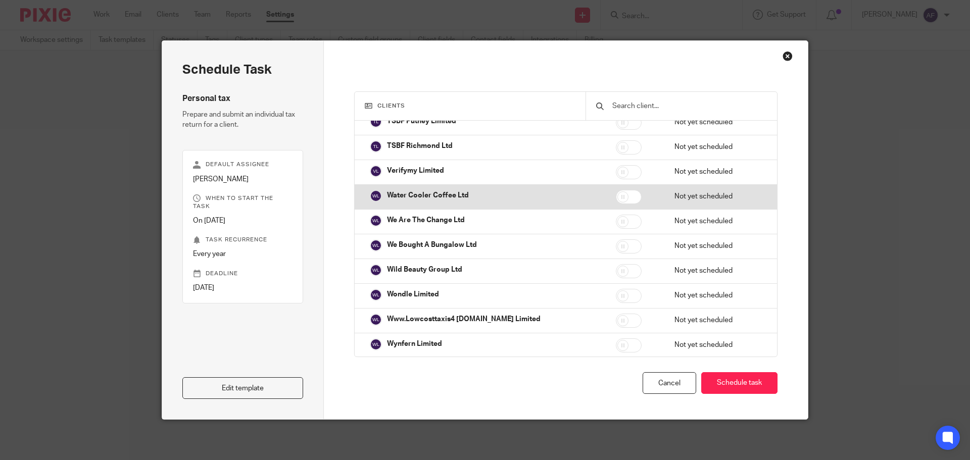
scroll to position [13340, 0]
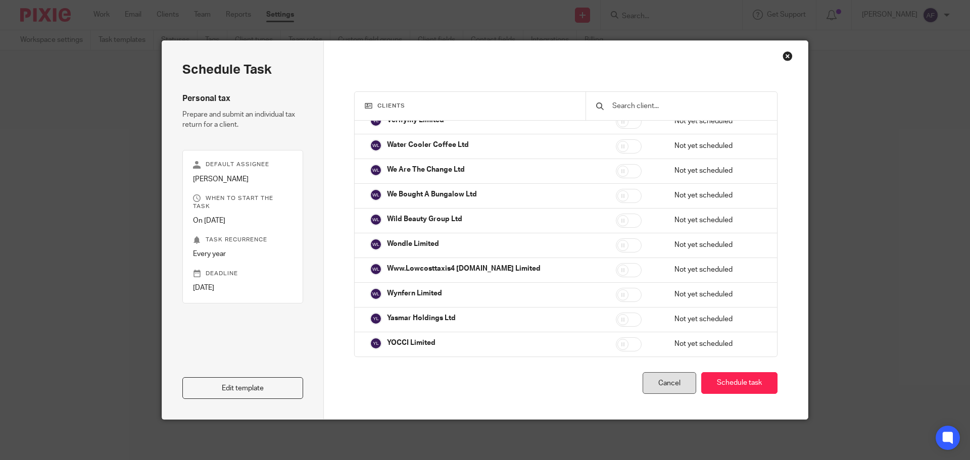
click at [652, 385] on div "Cancel" at bounding box center [669, 383] width 54 height 22
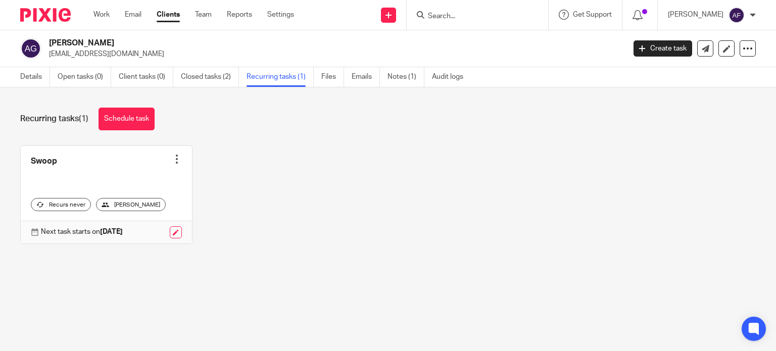
click at [466, 8] on div at bounding box center [477, 15] width 141 height 30
click at [464, 21] on form at bounding box center [481, 15] width 108 height 13
click at [453, 16] on input "Search" at bounding box center [472, 16] width 91 height 9
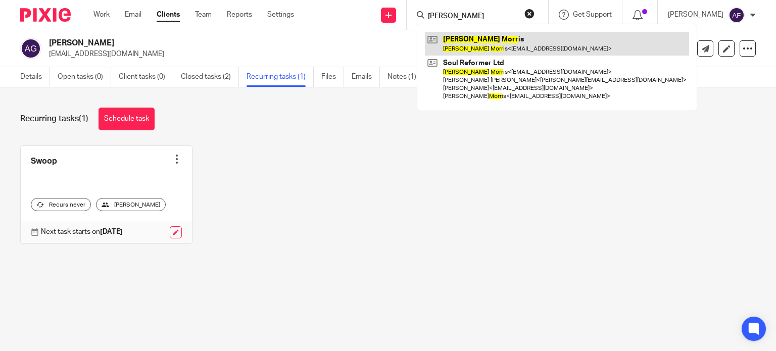
type input "[PERSON_NAME]"
click at [477, 48] on link at bounding box center [557, 43] width 264 height 23
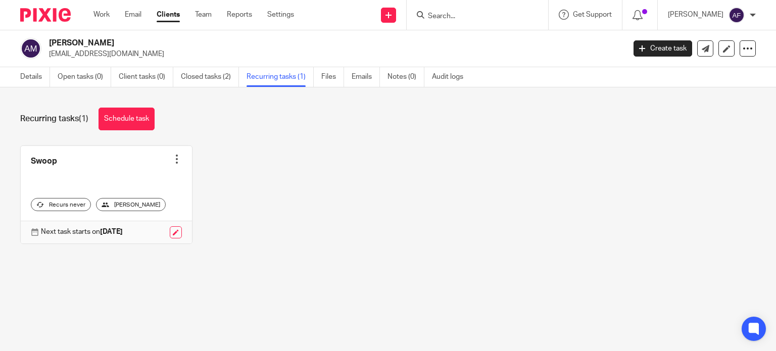
click at [471, 14] on input "Search" at bounding box center [472, 16] width 91 height 9
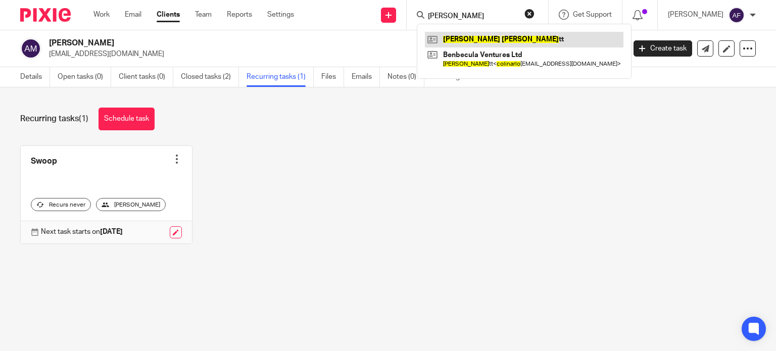
type input "colin arlo"
click at [477, 37] on link at bounding box center [524, 39] width 198 height 15
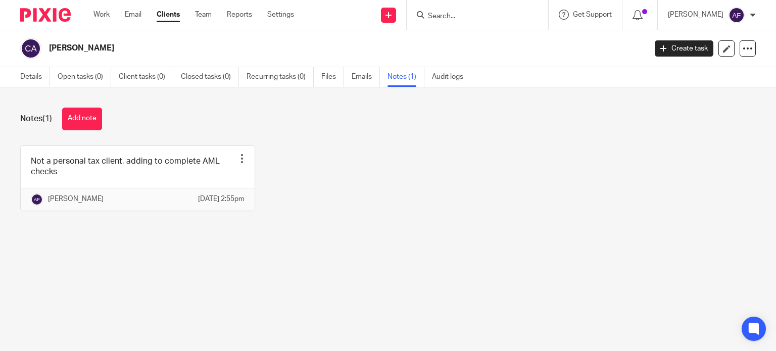
click at [457, 10] on form at bounding box center [481, 15] width 108 height 13
click at [460, 18] on input "Search" at bounding box center [472, 16] width 91 height 9
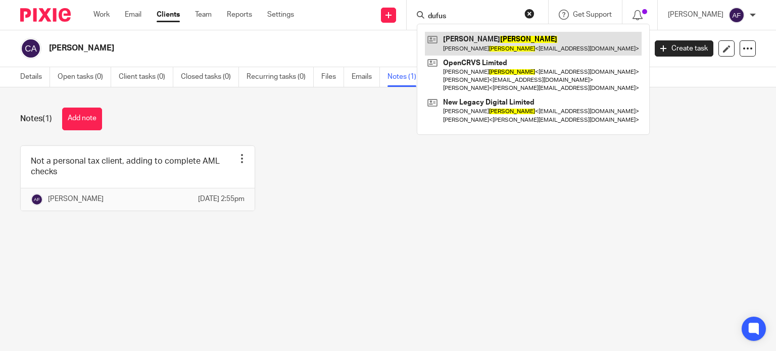
type input "dufus"
click at [497, 52] on link at bounding box center [533, 43] width 217 height 23
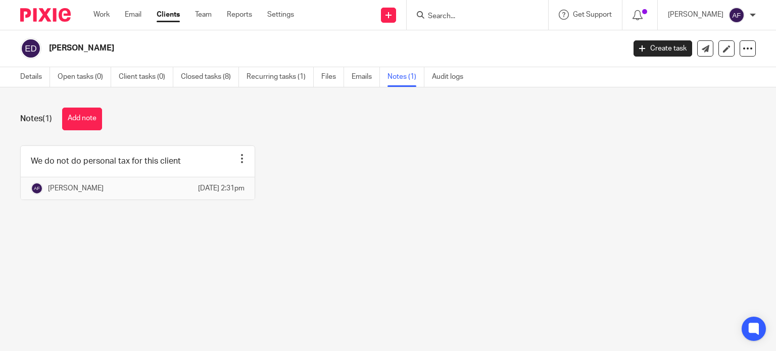
click at [475, 18] on input "Search" at bounding box center [472, 16] width 91 height 9
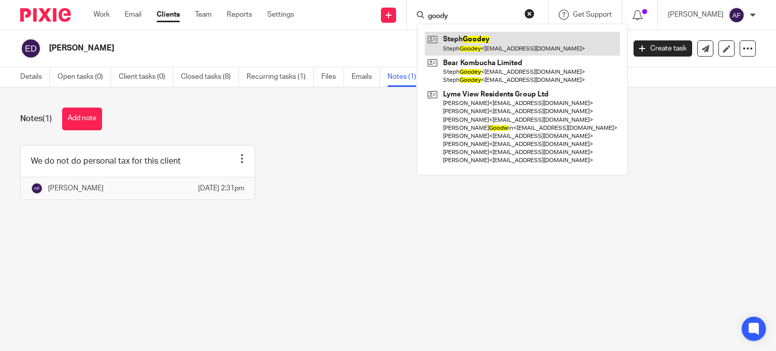
type input "goody"
click at [498, 47] on link at bounding box center [522, 43] width 195 height 23
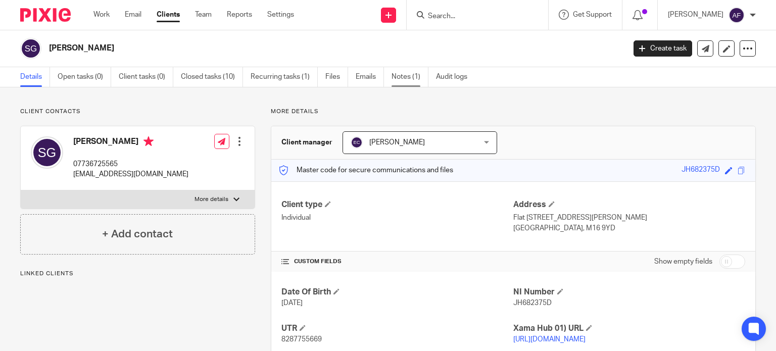
click at [423, 74] on link "Notes (1)" at bounding box center [409, 77] width 37 height 20
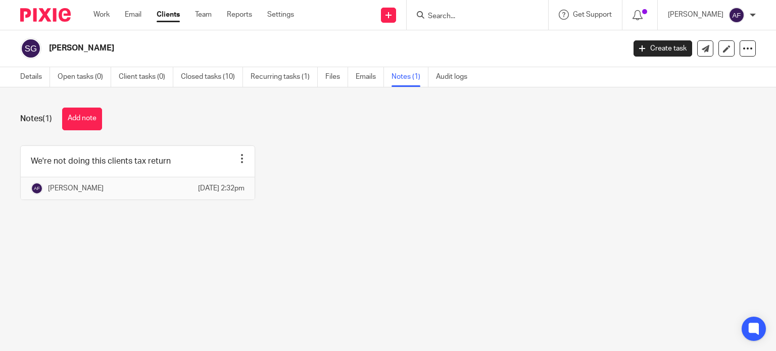
click at [447, 17] on input "Search" at bounding box center [472, 16] width 91 height 9
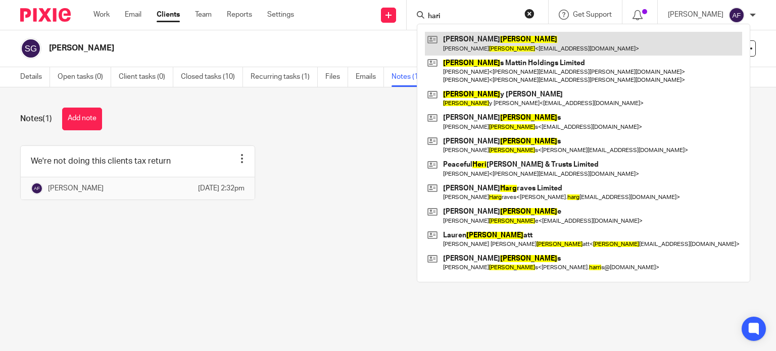
type input "hari"
click at [465, 46] on link at bounding box center [583, 43] width 317 height 23
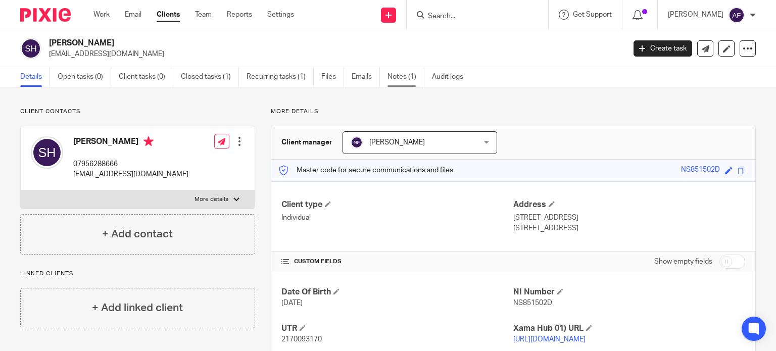
click at [410, 71] on link "Notes (1)" at bounding box center [405, 77] width 37 height 20
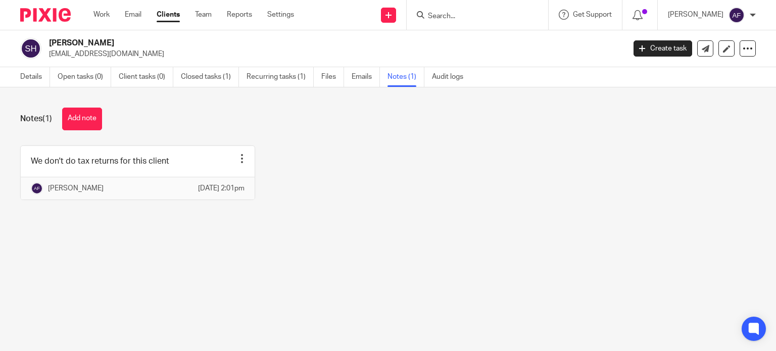
click at [453, 13] on input "Search" at bounding box center [472, 16] width 91 height 9
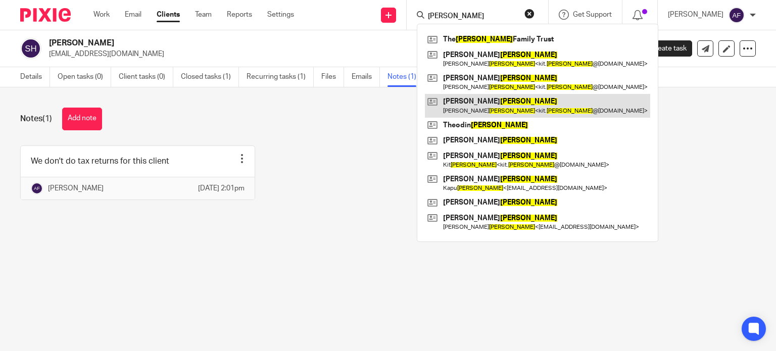
type input "lewis"
click at [473, 102] on link at bounding box center [537, 105] width 225 height 23
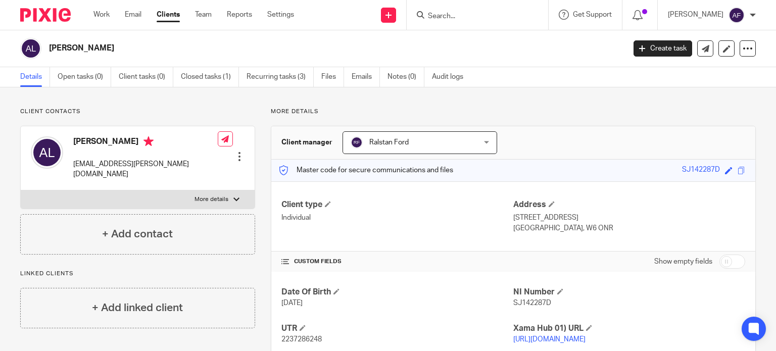
click at [507, 11] on form at bounding box center [481, 15] width 108 height 13
click at [467, 13] on input "Search" at bounding box center [472, 16] width 91 height 9
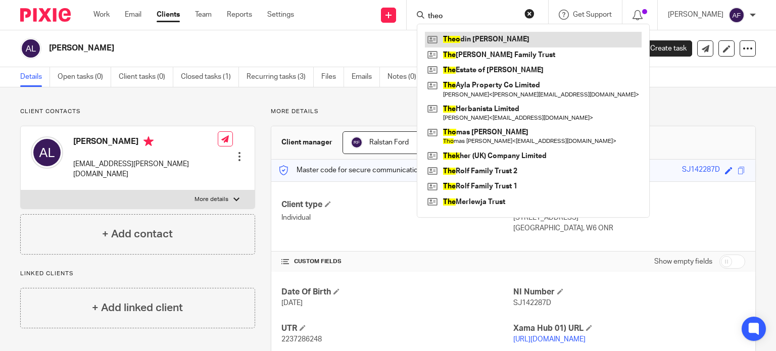
type input "theo"
click at [482, 43] on link at bounding box center [533, 39] width 217 height 15
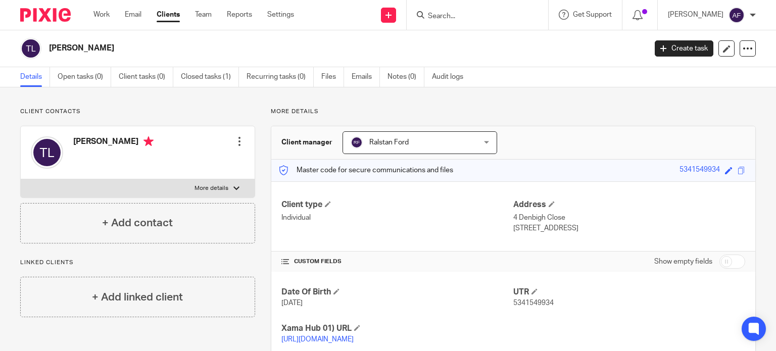
click at [457, 14] on input "Search" at bounding box center [472, 16] width 91 height 9
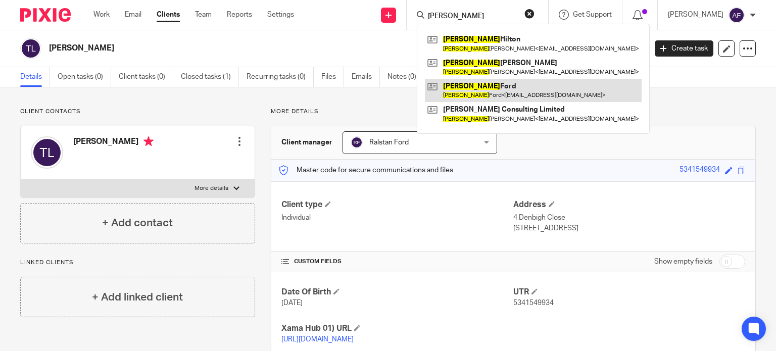
type input "[PERSON_NAME]"
click at [494, 100] on link at bounding box center [533, 90] width 217 height 23
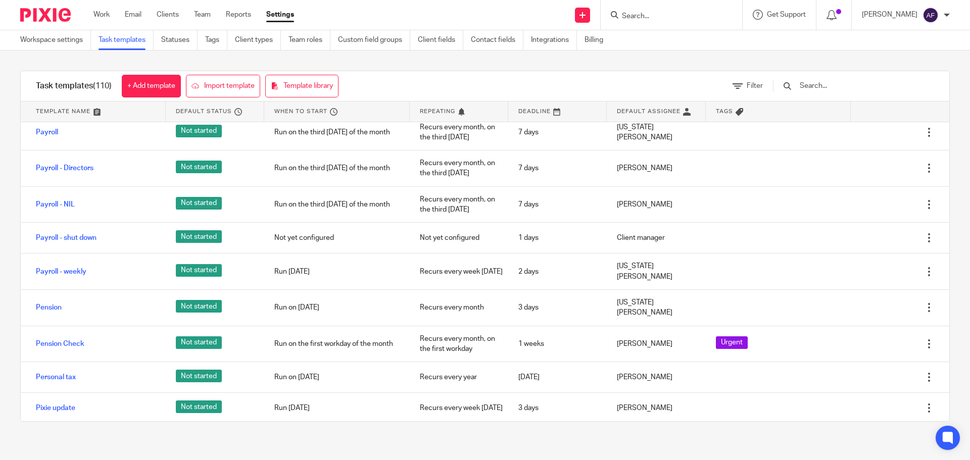
scroll to position [2474, 0]
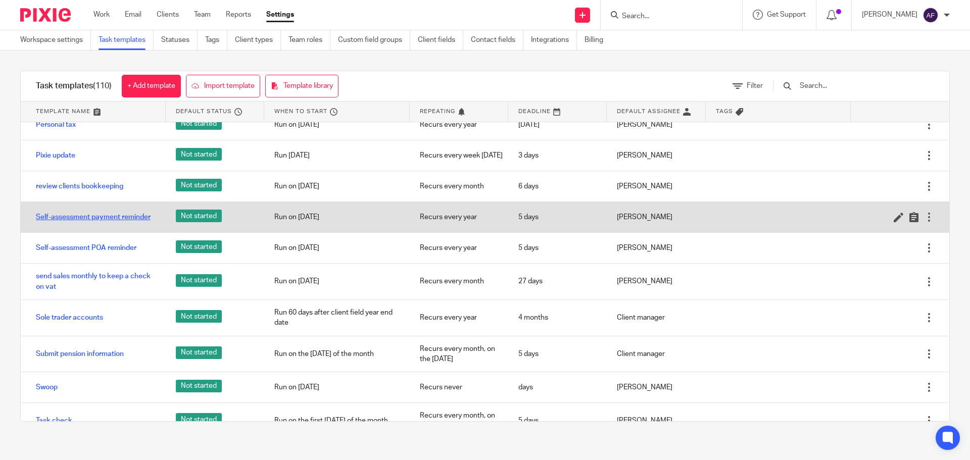
click at [79, 212] on link "Self-assessment payment reminder" at bounding box center [93, 217] width 115 height 10
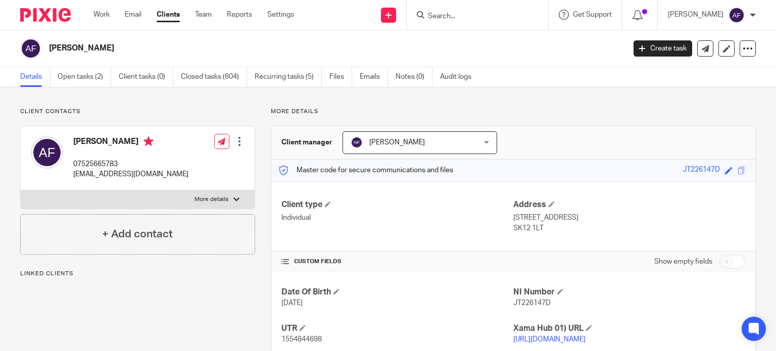
click at [85, 80] on link "Open tasks (2)" at bounding box center [85, 77] width 54 height 20
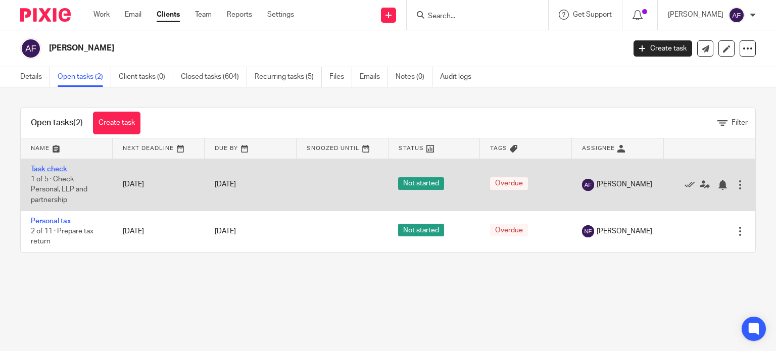
click at [55, 168] on link "Task check" at bounding box center [49, 169] width 36 height 7
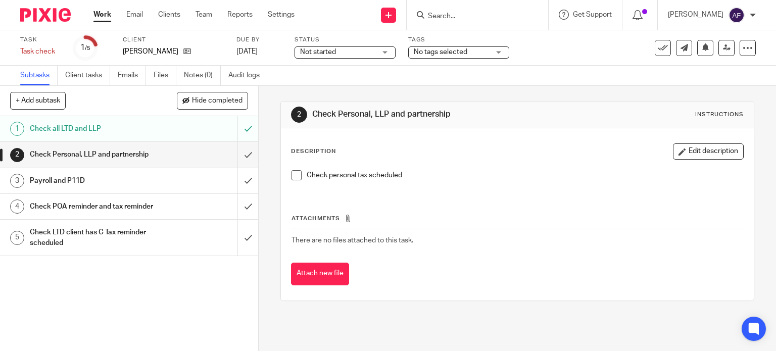
click at [293, 177] on span at bounding box center [296, 175] width 10 height 10
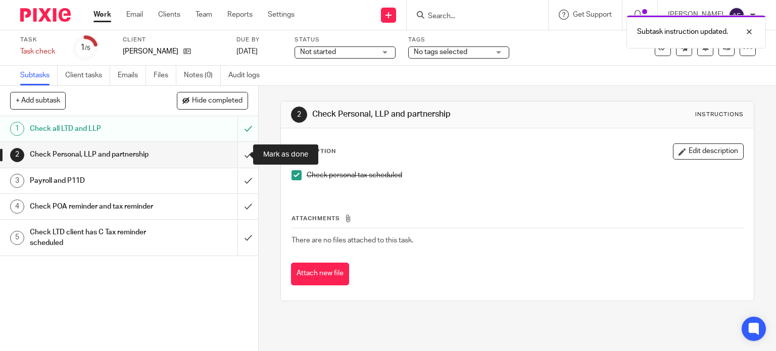
click at [236, 154] on input "submit" at bounding box center [129, 154] width 258 height 25
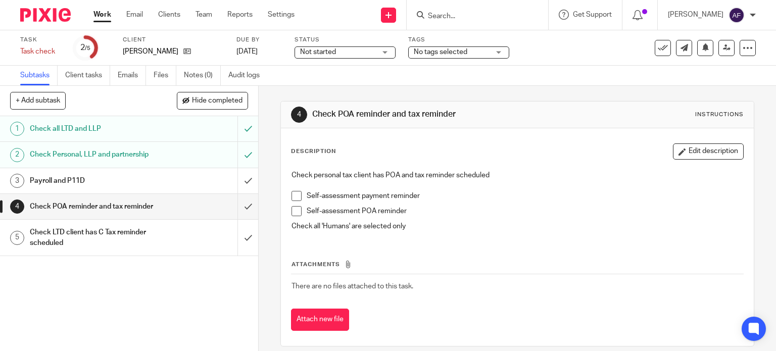
click at [446, 18] on input "Search" at bounding box center [472, 16] width 91 height 9
click at [294, 191] on span at bounding box center [296, 196] width 10 height 10
click at [287, 214] on div "Check personal tax client has POA and tax reminder scheduled Self-assessment pa…" at bounding box center [517, 202] width 462 height 74
click at [294, 213] on span at bounding box center [296, 211] width 10 height 10
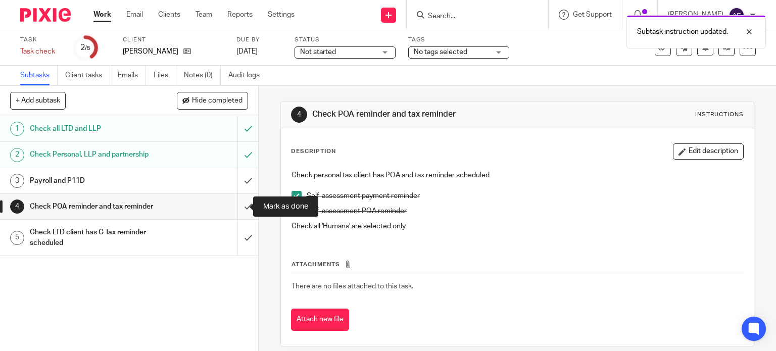
click at [238, 210] on input "submit" at bounding box center [129, 206] width 258 height 25
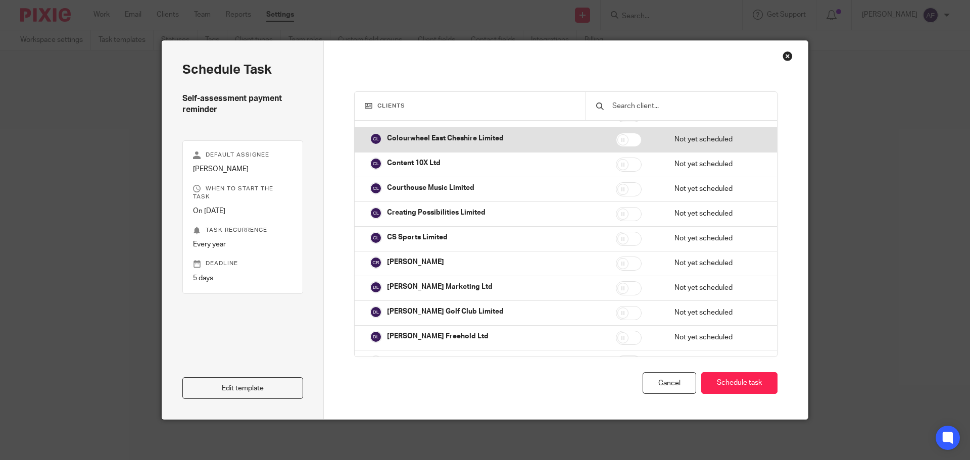
scroll to position [8585, 0]
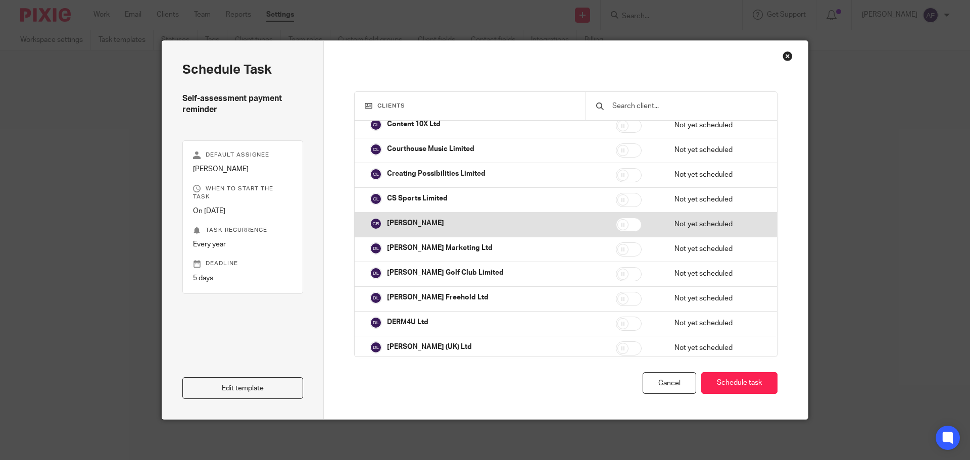
click at [616, 221] on input "checkbox" at bounding box center [629, 225] width 26 height 14
checkbox input "true"
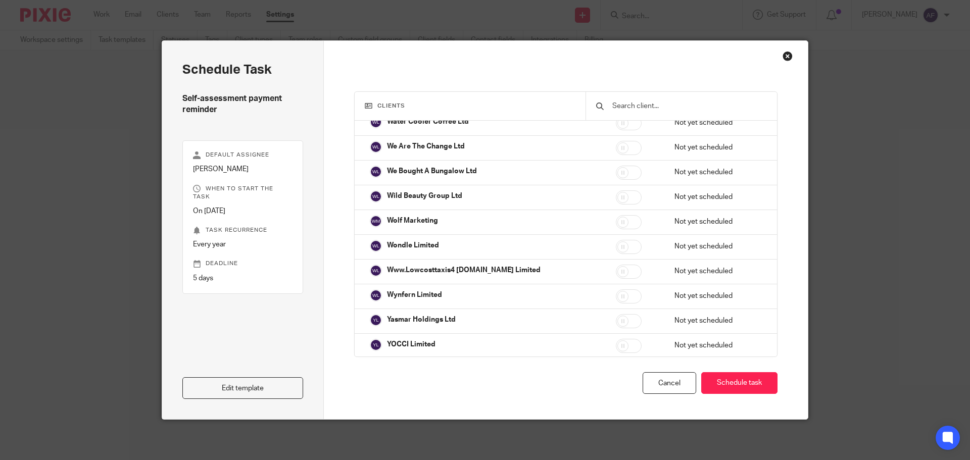
scroll to position [13340, 0]
click at [763, 378] on button "Schedule task" at bounding box center [739, 383] width 76 height 22
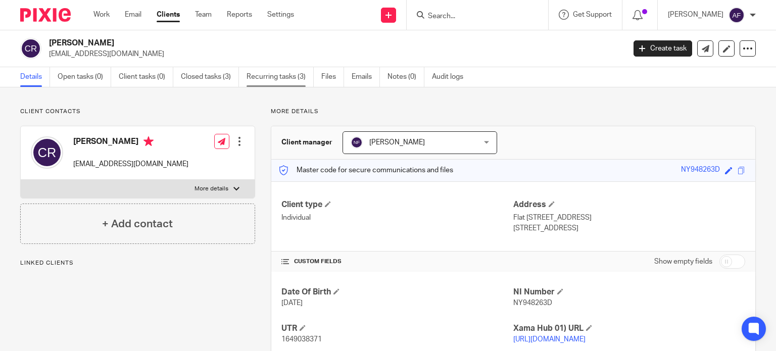
click at [283, 69] on link "Recurring tasks (3)" at bounding box center [279, 77] width 67 height 20
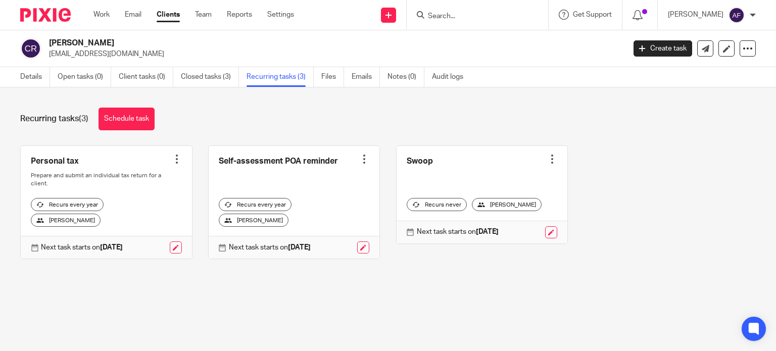
click at [458, 16] on input "Search" at bounding box center [472, 16] width 91 height 9
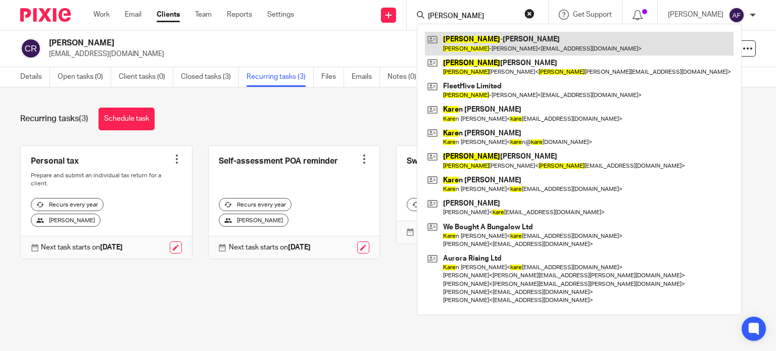
type input "karl"
click at [507, 44] on link at bounding box center [579, 43] width 309 height 23
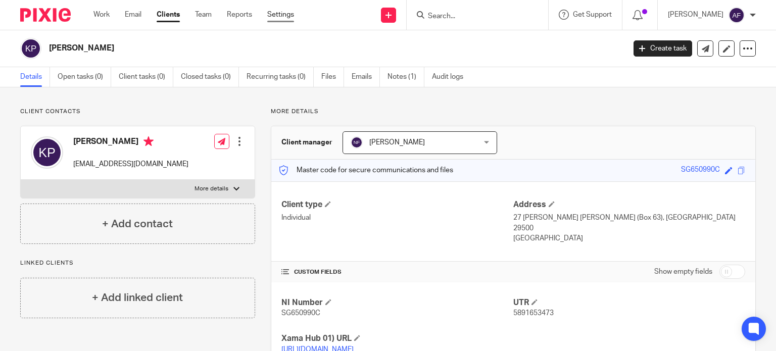
click at [272, 12] on link "Settings" at bounding box center [280, 15] width 27 height 10
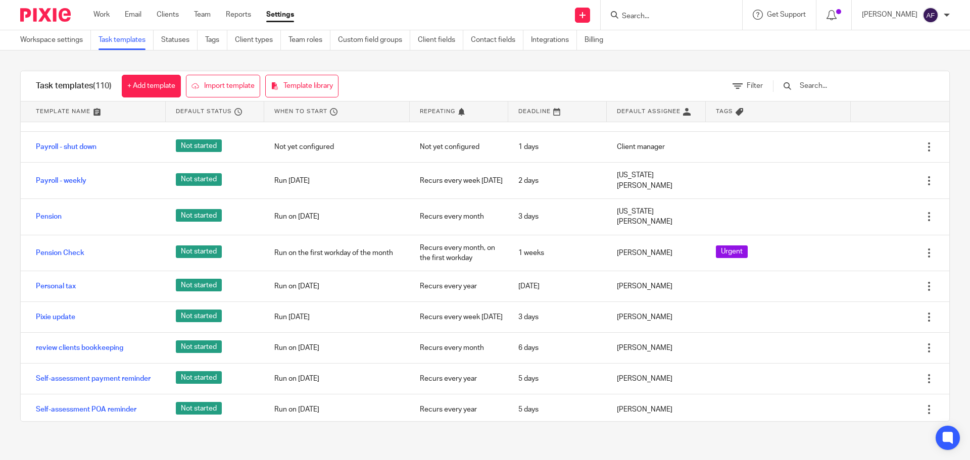
scroll to position [2424, 0]
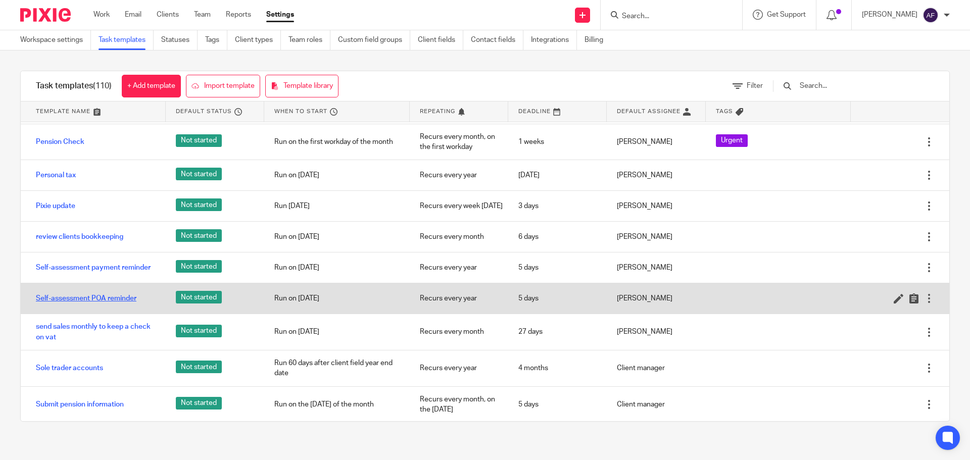
click at [103, 293] on link "Self-assessment POA reminder" at bounding box center [86, 298] width 100 height 10
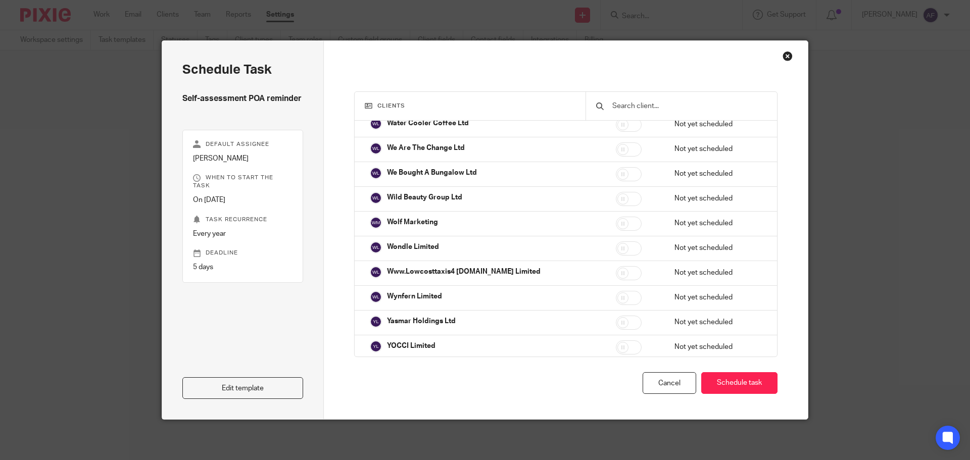
scroll to position [13340, 0]
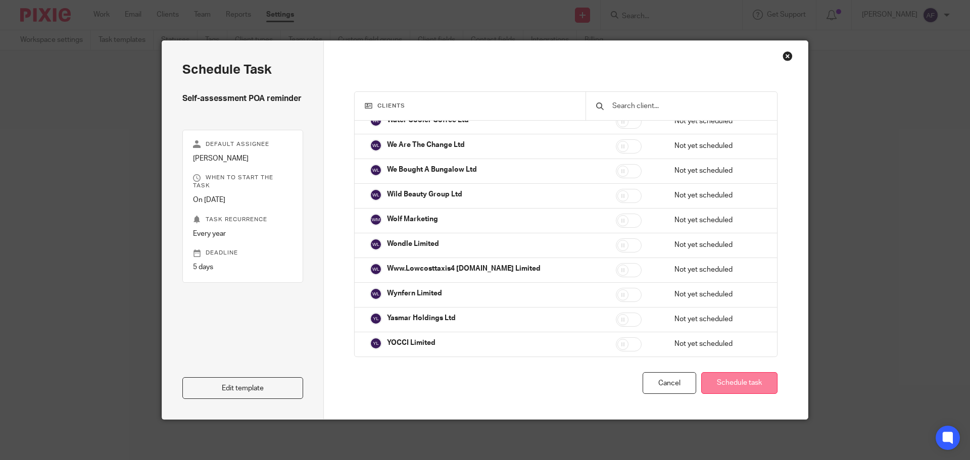
click at [730, 386] on button "Schedule task" at bounding box center [739, 383] width 76 height 22
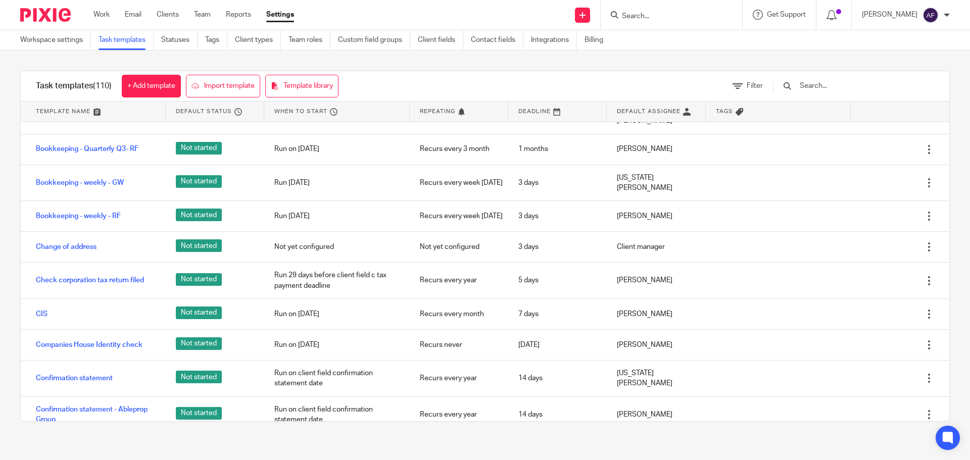
scroll to position [1313, 0]
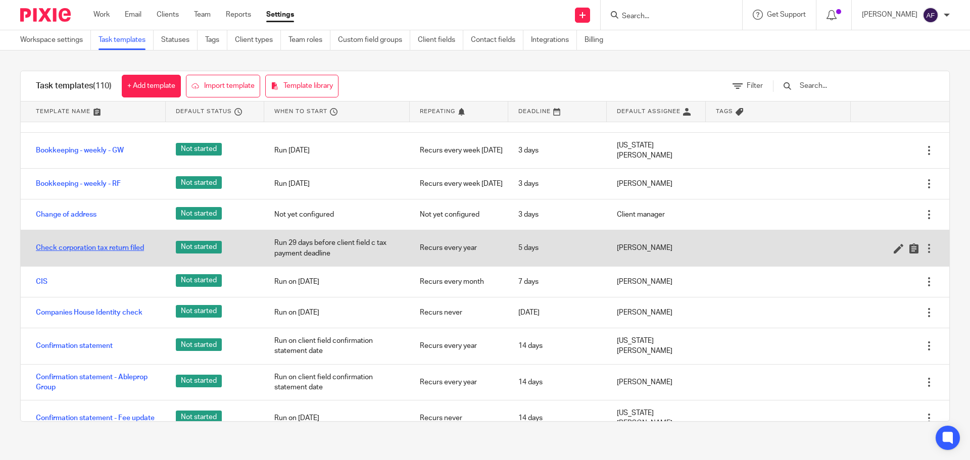
click at [117, 243] on link "Check corporation tax return filed" at bounding box center [90, 248] width 108 height 10
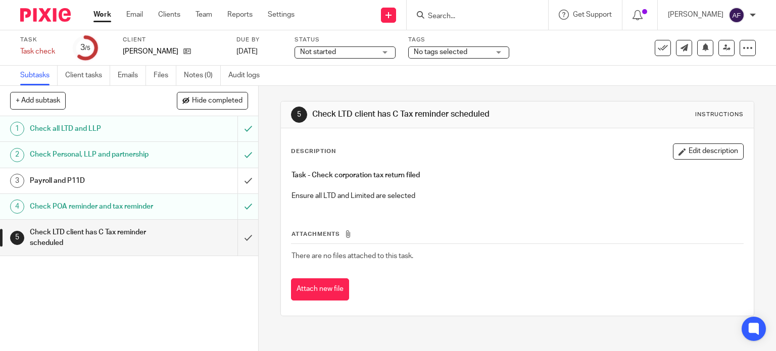
click at [488, 18] on input "Search" at bounding box center [472, 16] width 91 height 9
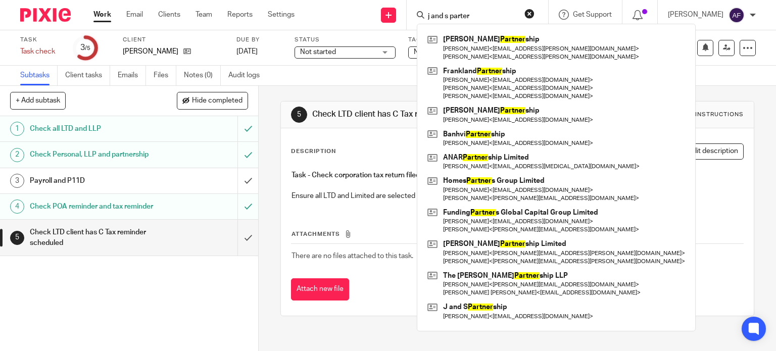
click at [476, 13] on input "j and s parter" at bounding box center [472, 16] width 91 height 9
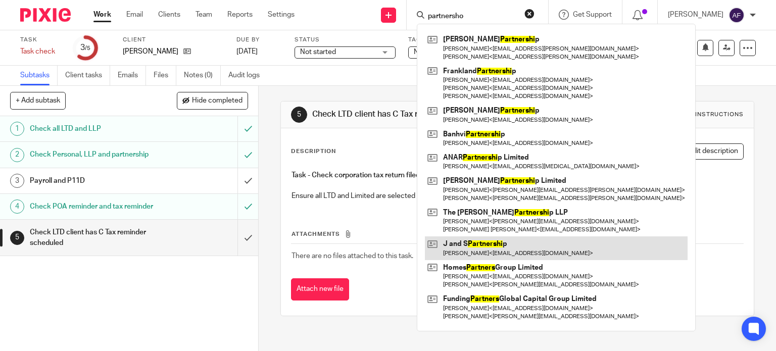
type input "partnersho"
click at [508, 248] on link at bounding box center [556, 247] width 263 height 23
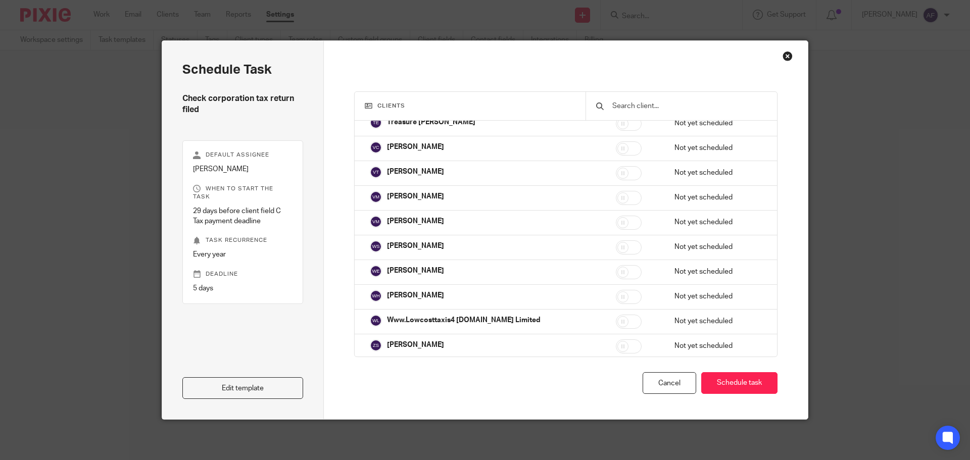
scroll to position [13340, 0]
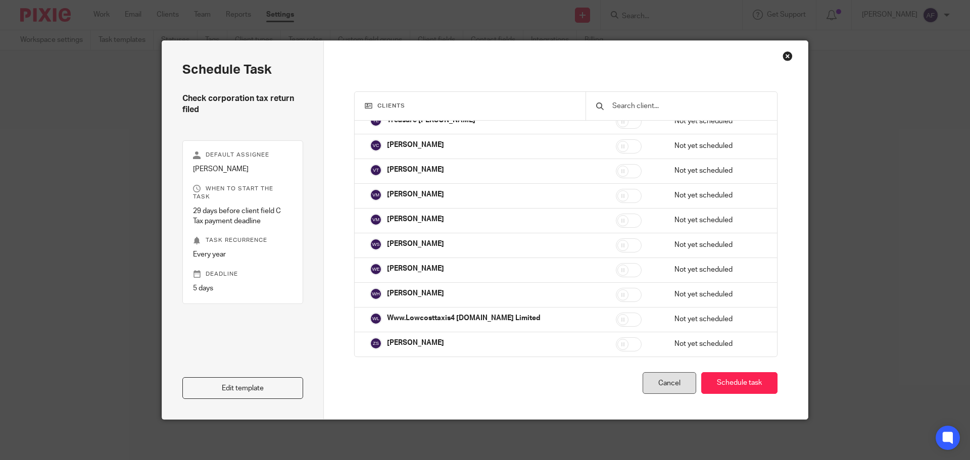
click at [681, 393] on div "Cancel" at bounding box center [669, 383] width 54 height 22
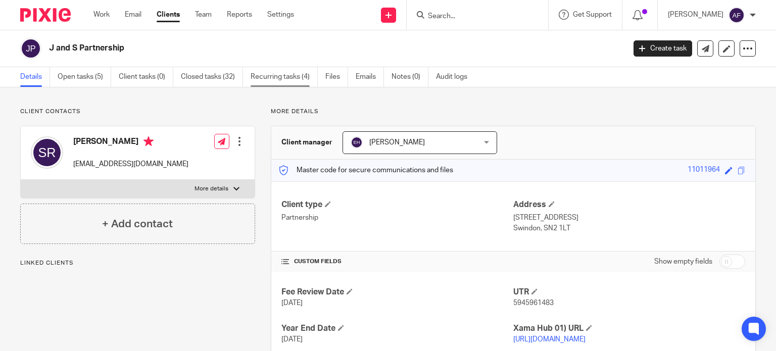
click at [301, 82] on link "Recurring tasks (4)" at bounding box center [283, 77] width 67 height 20
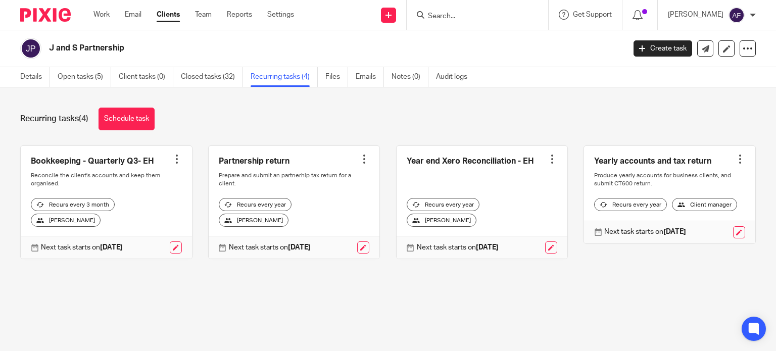
click at [480, 19] on input "Search" at bounding box center [472, 16] width 91 height 9
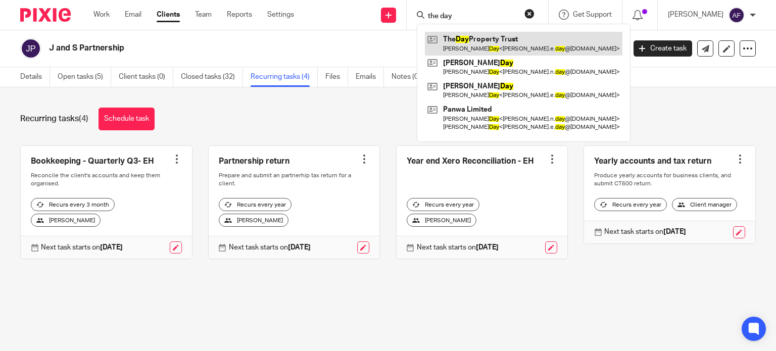
type input "the day"
click at [486, 46] on link at bounding box center [523, 43] width 197 height 23
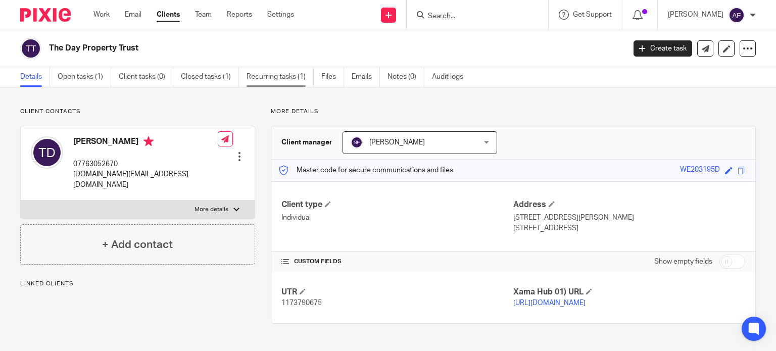
click at [276, 76] on link "Recurring tasks (1)" at bounding box center [279, 77] width 67 height 20
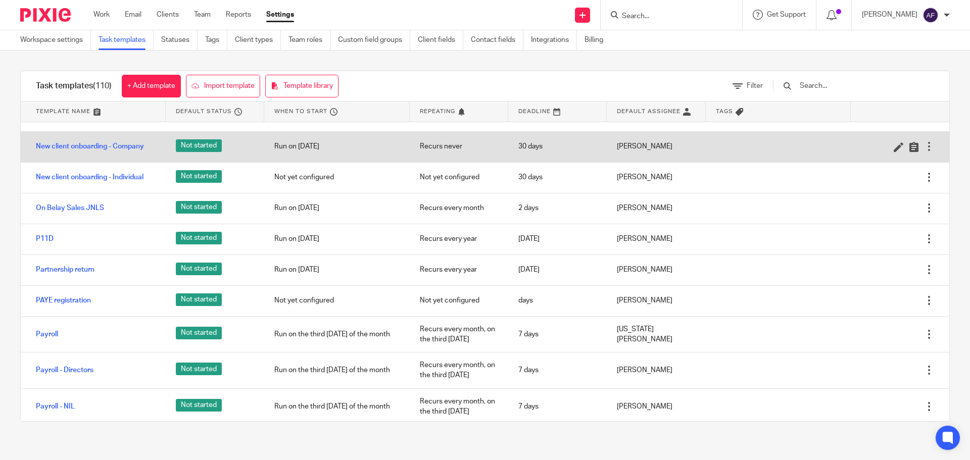
scroll to position [2070, 0]
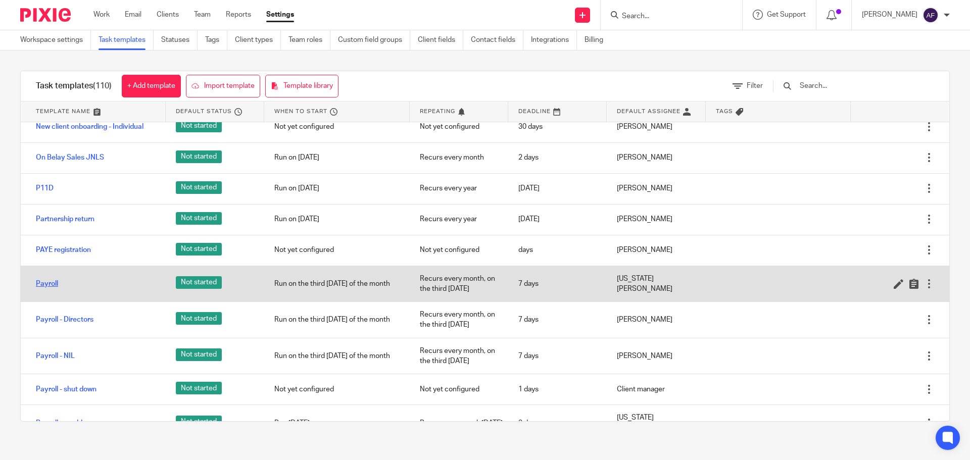
click at [45, 279] on link "Payroll" at bounding box center [47, 284] width 22 height 10
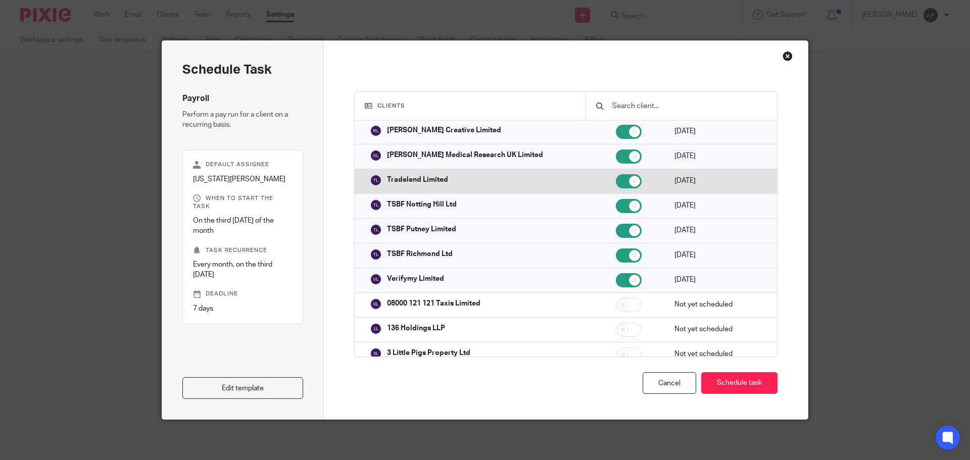
scroll to position [909, 0]
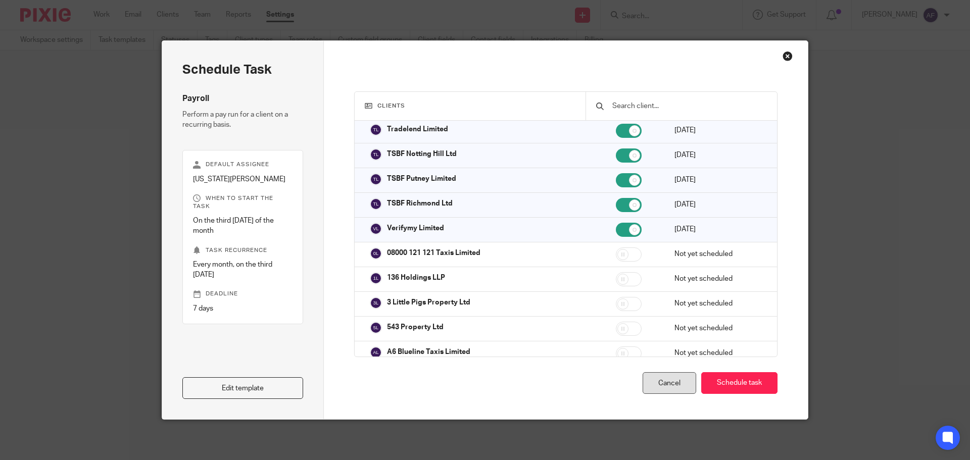
click at [666, 378] on div "Cancel" at bounding box center [669, 383] width 54 height 22
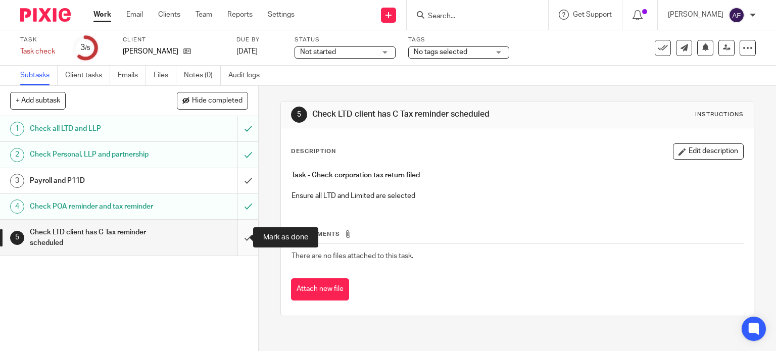
click at [236, 234] on input "submit" at bounding box center [129, 238] width 258 height 36
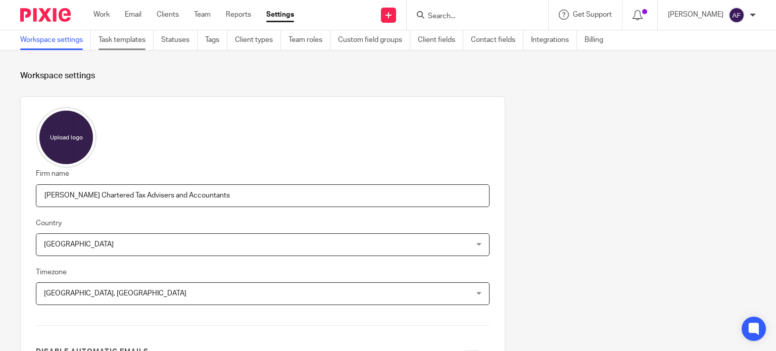
click at [117, 42] on link "Task templates" at bounding box center [125, 40] width 55 height 20
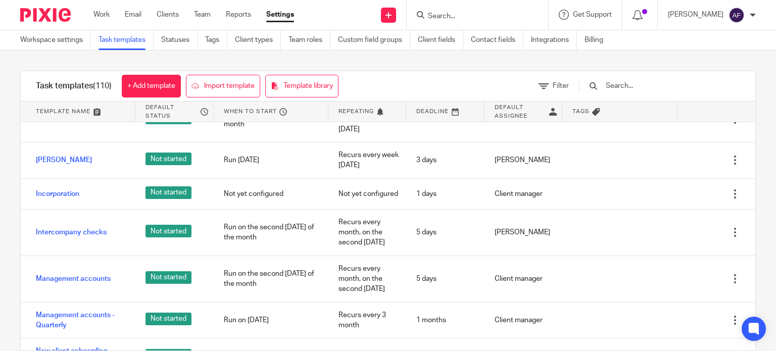
scroll to position [2171, 0]
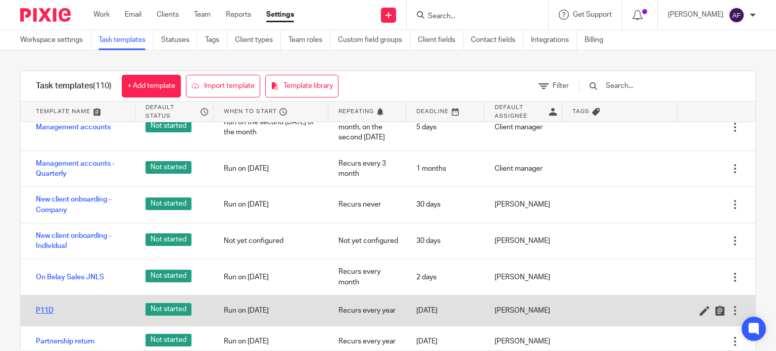
click at [38, 306] on link "P11D" at bounding box center [45, 311] width 18 height 10
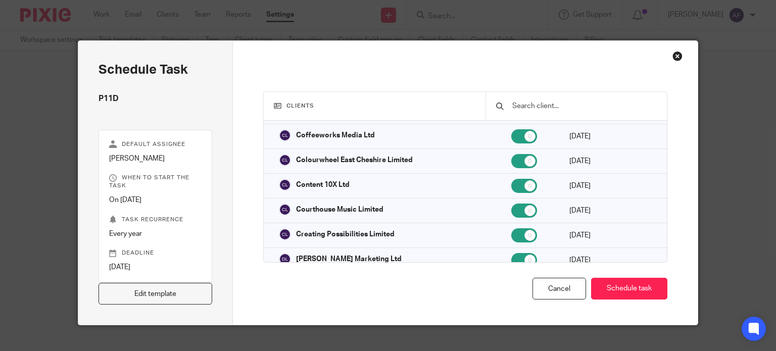
scroll to position [555, 0]
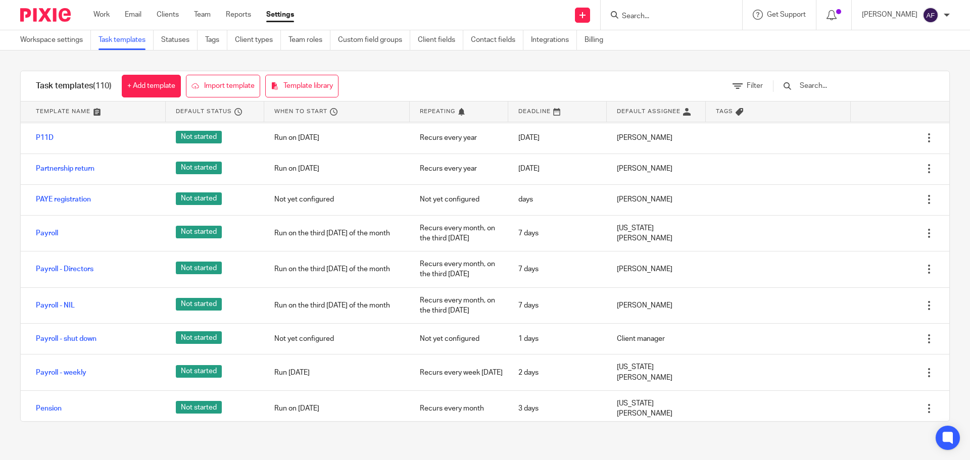
scroll to position [2171, 0]
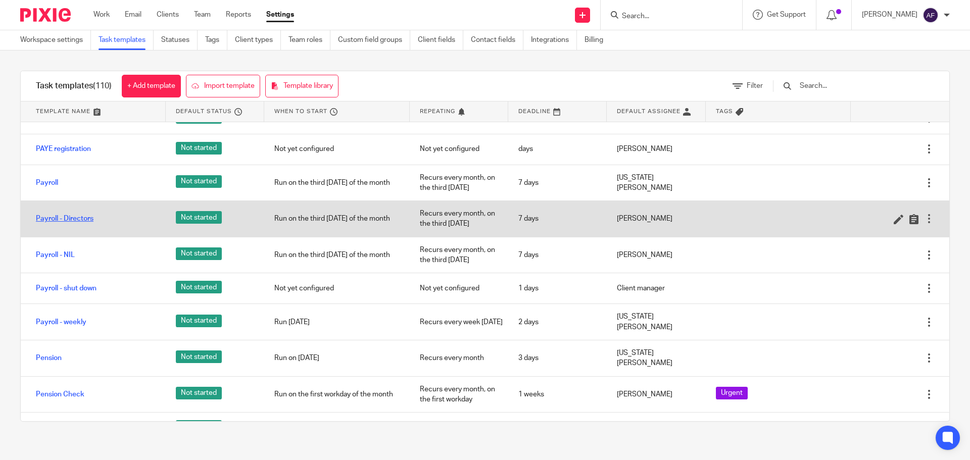
click at [79, 214] on link "Payroll - Directors" at bounding box center [65, 219] width 58 height 10
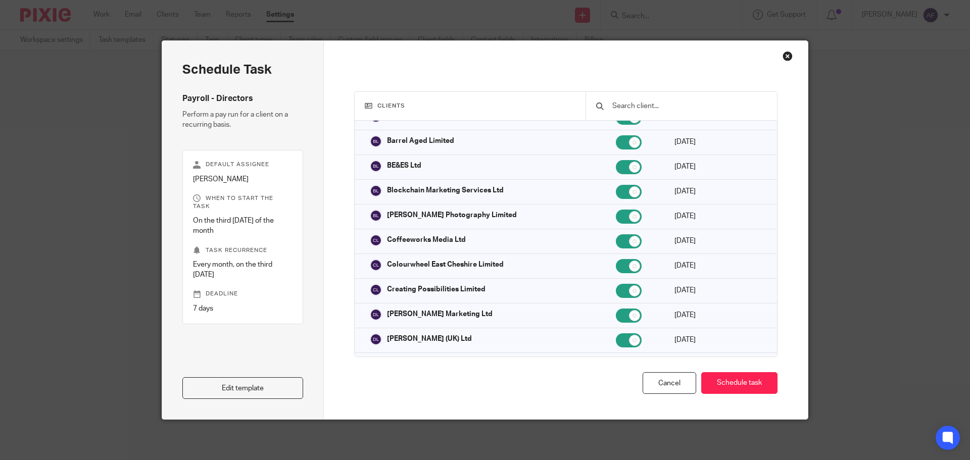
scroll to position [252, 0]
